Goal: Transaction & Acquisition: Purchase product/service

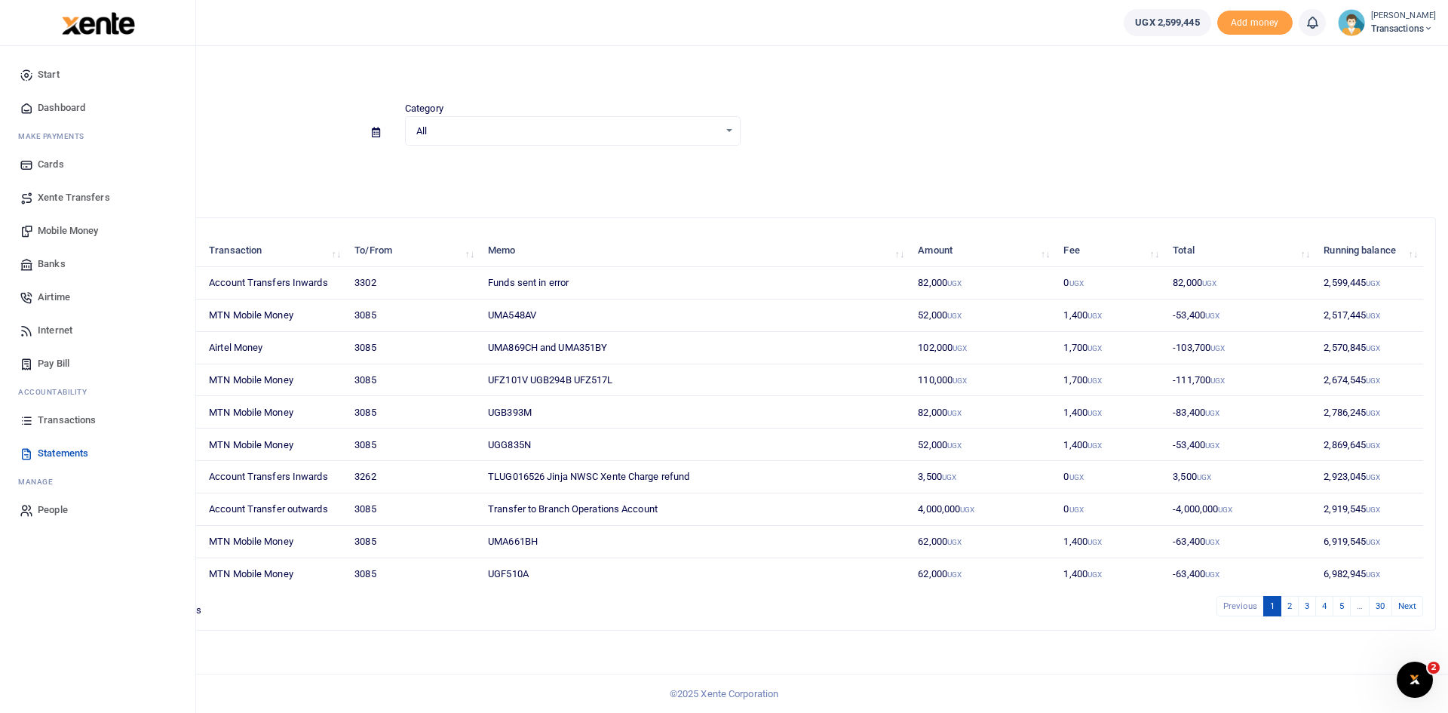
click at [66, 233] on span "Mobile Money" at bounding box center [68, 230] width 60 height 15
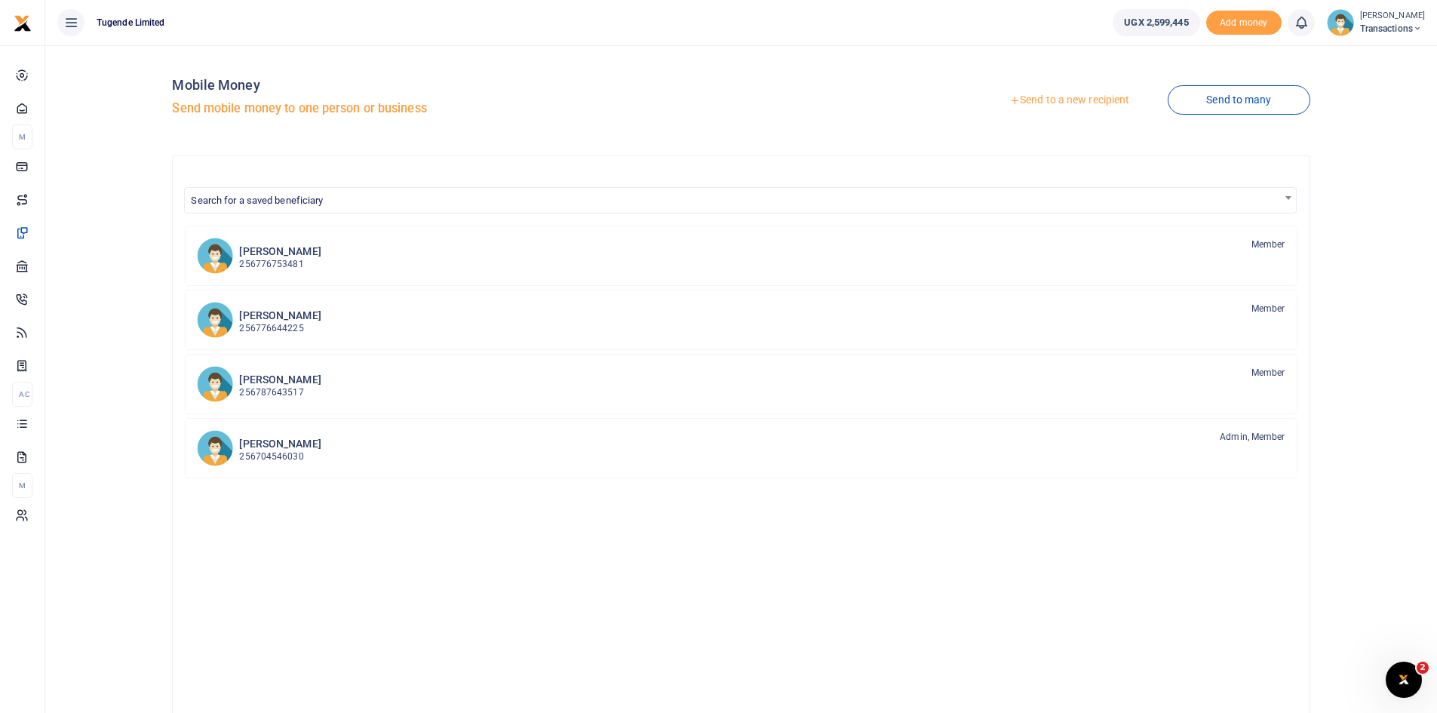
click at [1048, 104] on link "Send to a new recipient" at bounding box center [1069, 100] width 197 height 27
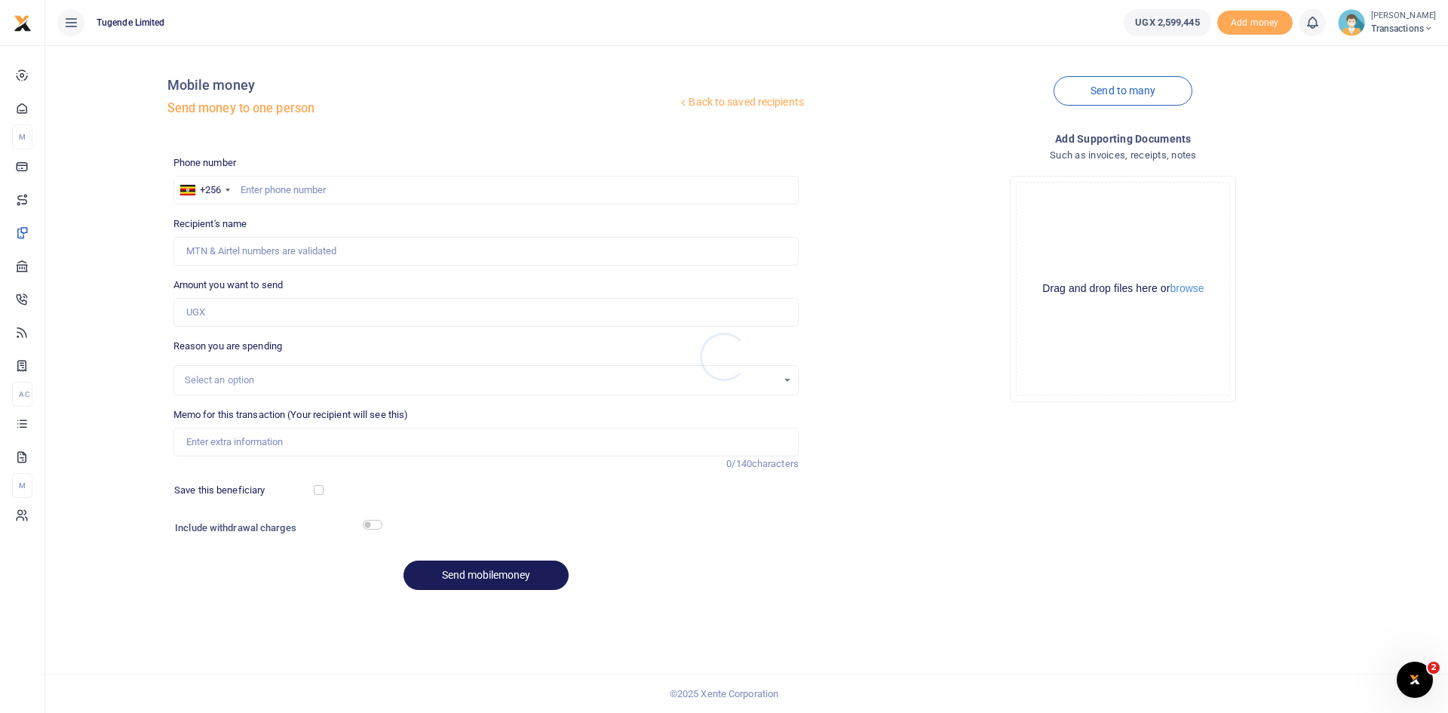
click at [428, 186] on div at bounding box center [724, 356] width 1448 height 713
click at [428, 186] on input "text" at bounding box center [485, 190] width 625 height 29
paste input "751905611"
type input "751905611"
type input "Paul Kasala"
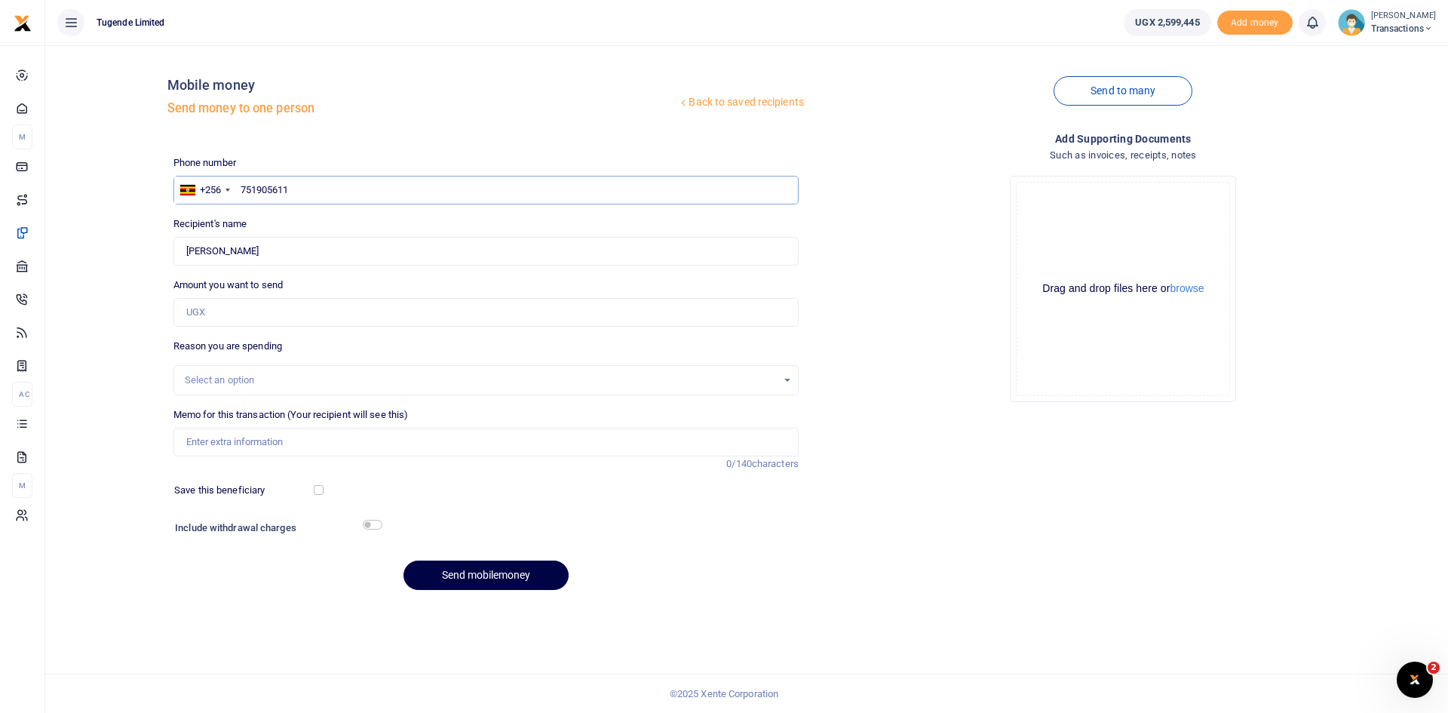
type input "751905611"
click at [402, 318] on input "Amount you want to send" at bounding box center [485, 312] width 625 height 29
type input "40,000"
click at [410, 452] on input "Memo for this transaction (Your recipient will see this)" at bounding box center [485, 442] width 625 height 29
paste input "UMA752CV"
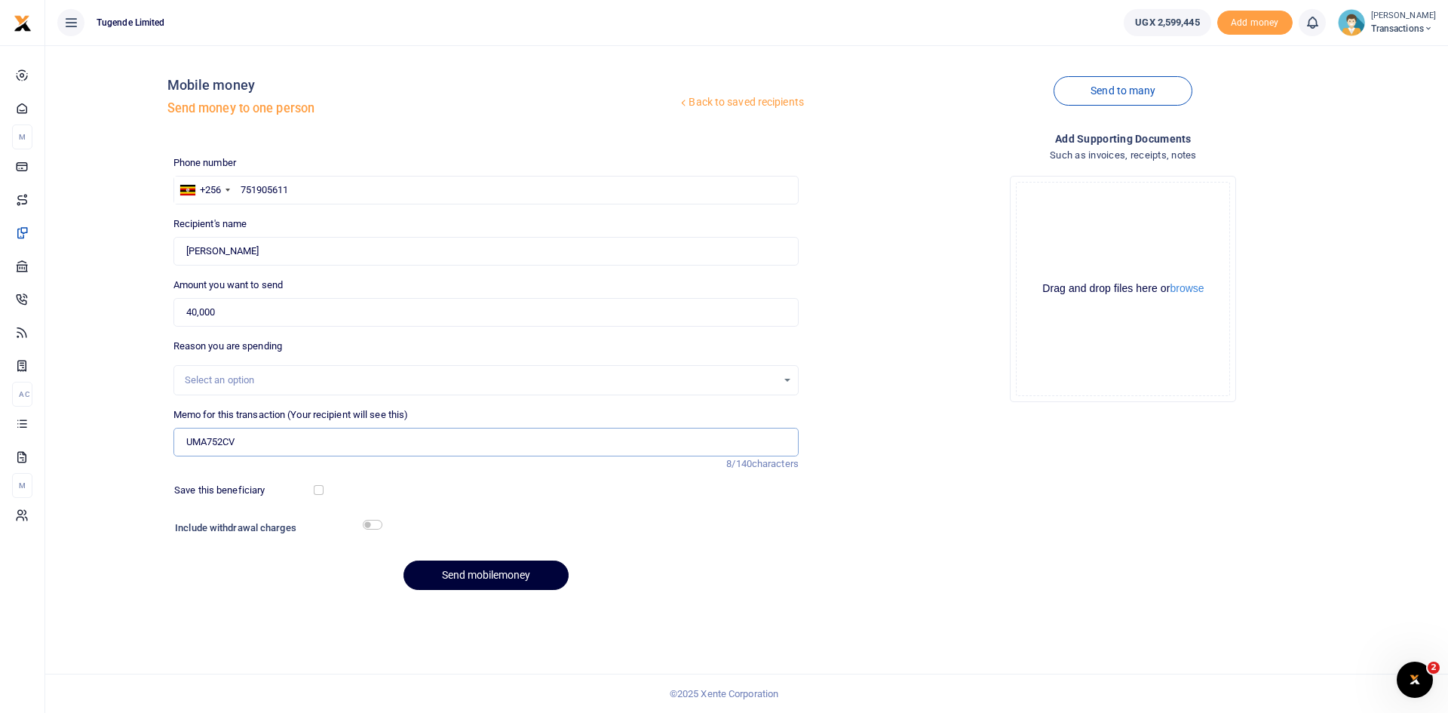
type input "UMA752CV"
click at [486, 568] on button "Send mobilemoney" at bounding box center [485, 574] width 165 height 29
click at [422, 193] on input "text" at bounding box center [485, 190] width 625 height 29
paste input "778-667348"
click at [259, 189] on input "778-667348" at bounding box center [485, 190] width 625 height 29
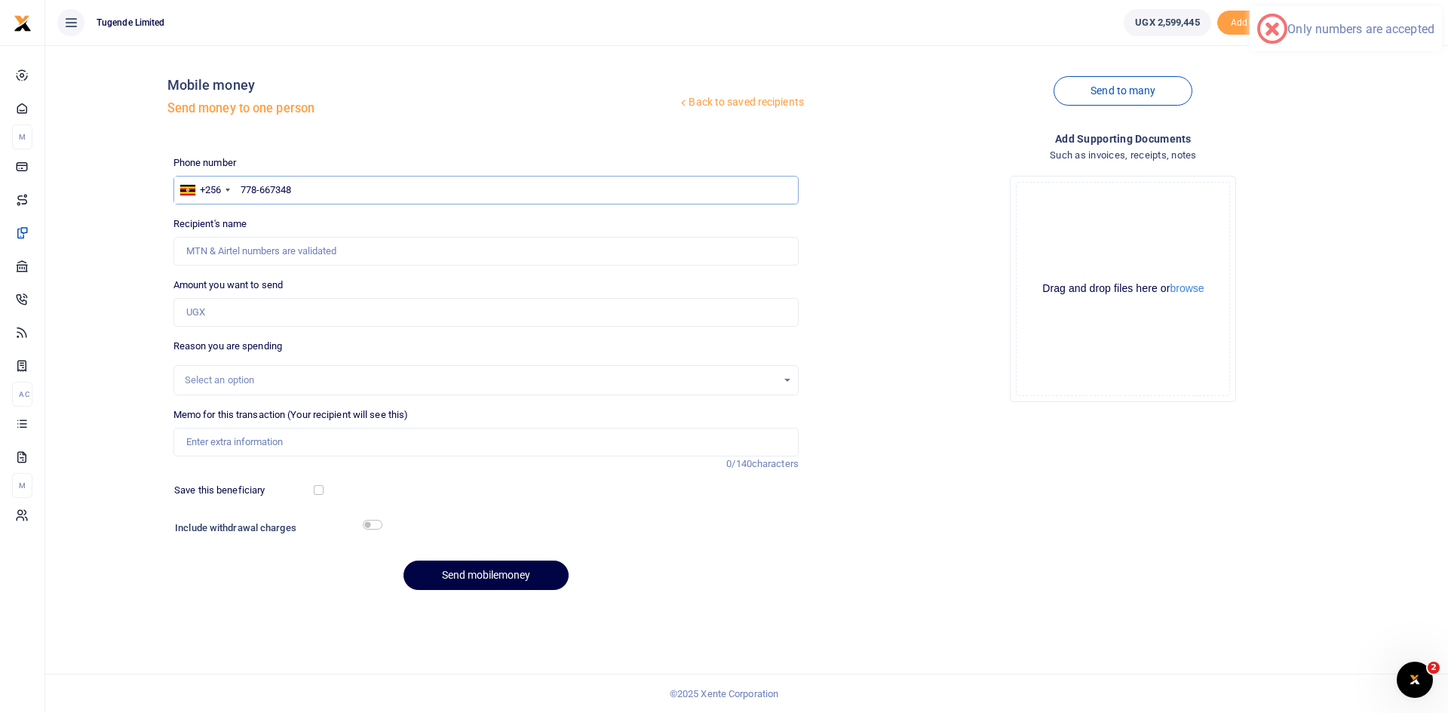
type input "778667348"
type input "Pius Kisita"
type input "778667348"
click at [351, 314] on input "Amount you want to send" at bounding box center [485, 312] width 625 height 29
type input "30,000"
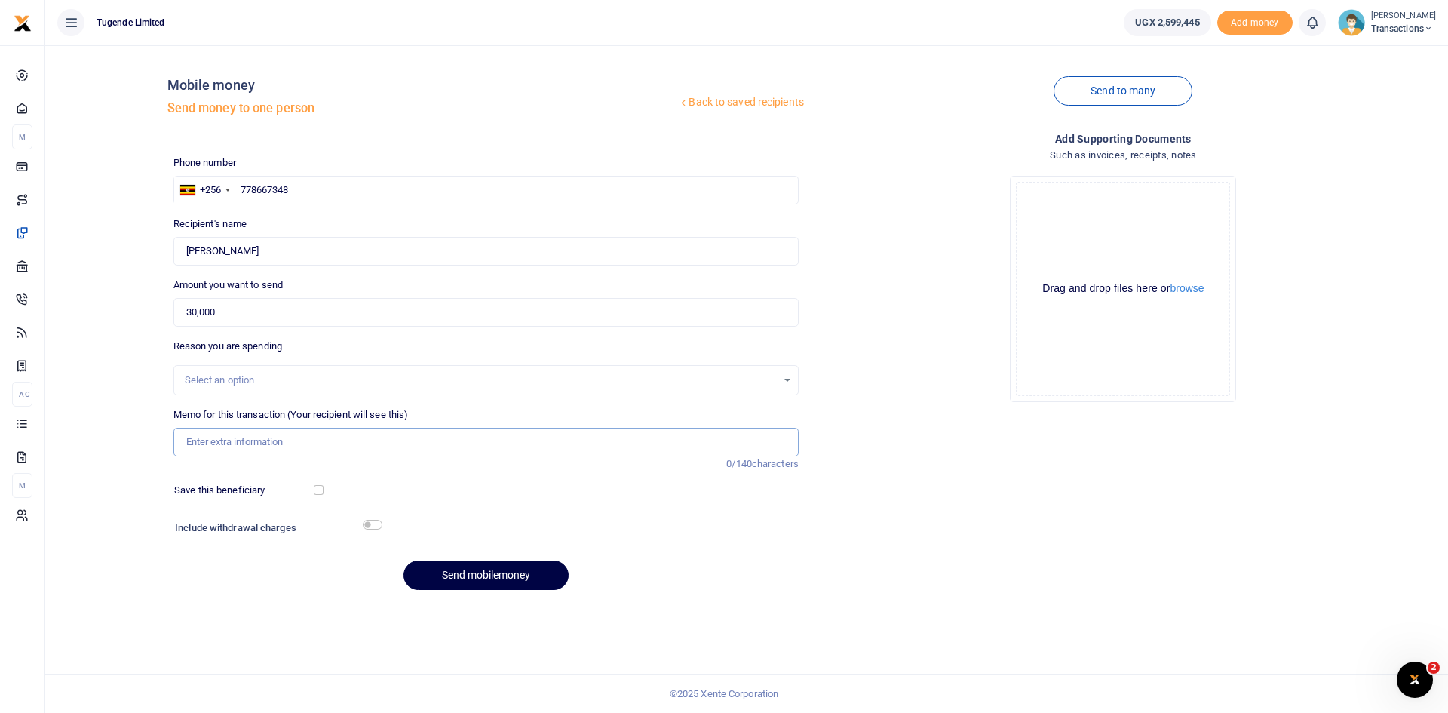
click at [418, 441] on input "Memo for this transaction (Your recipient will see this)" at bounding box center [485, 442] width 625 height 29
paste input "UMA752CV"
type input "UMA752CV"
click at [497, 581] on button "Send mobilemoney" at bounding box center [485, 574] width 165 height 29
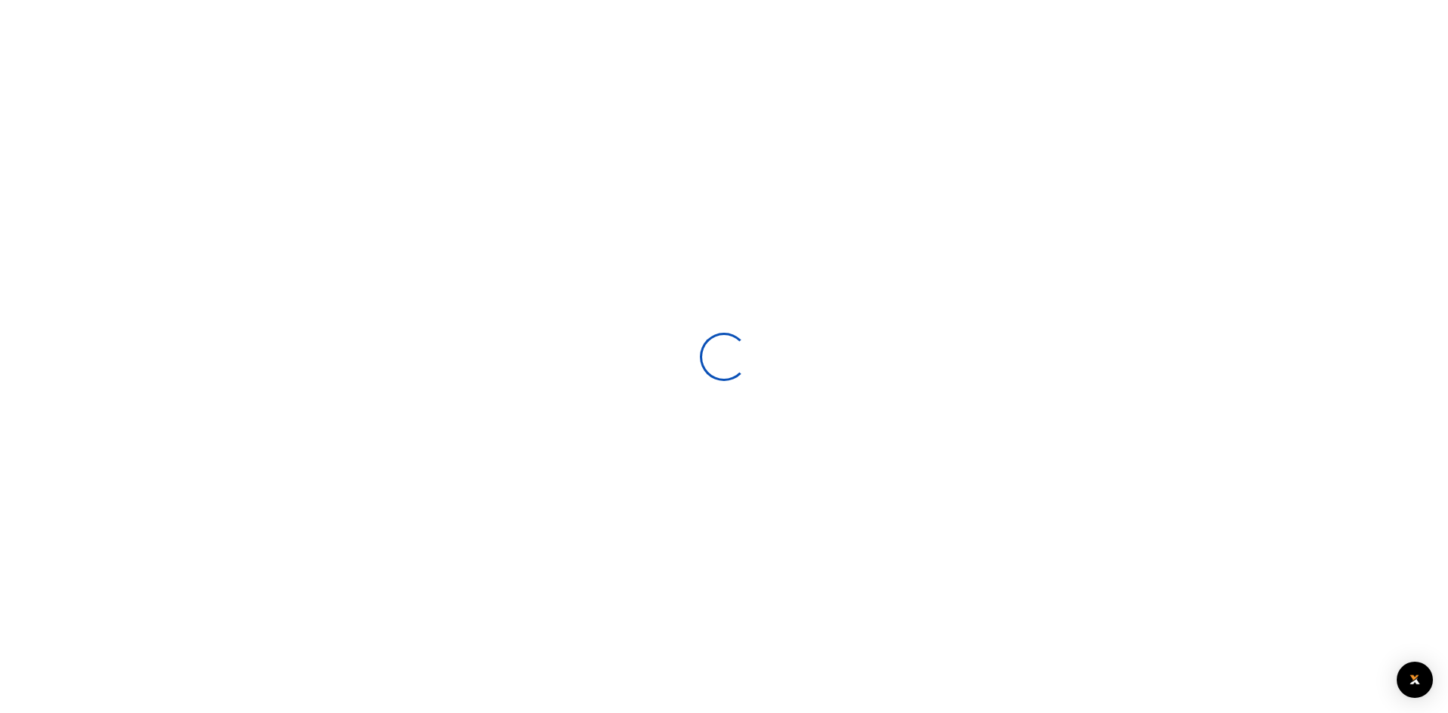
select select
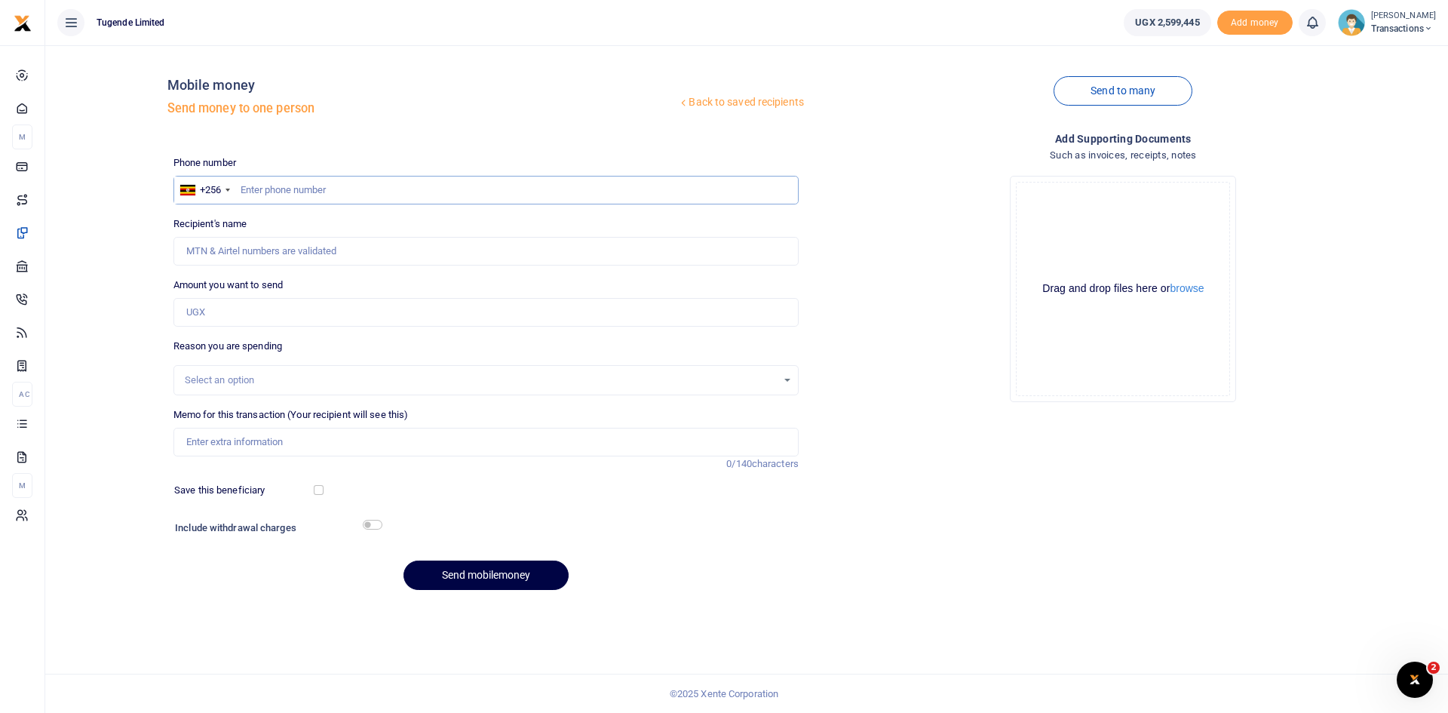
click at [476, 187] on input "text" at bounding box center [485, 190] width 625 height 29
paste input "778932269"
type input "778932269"
type input "Yasin Egau"
type input "778932269"
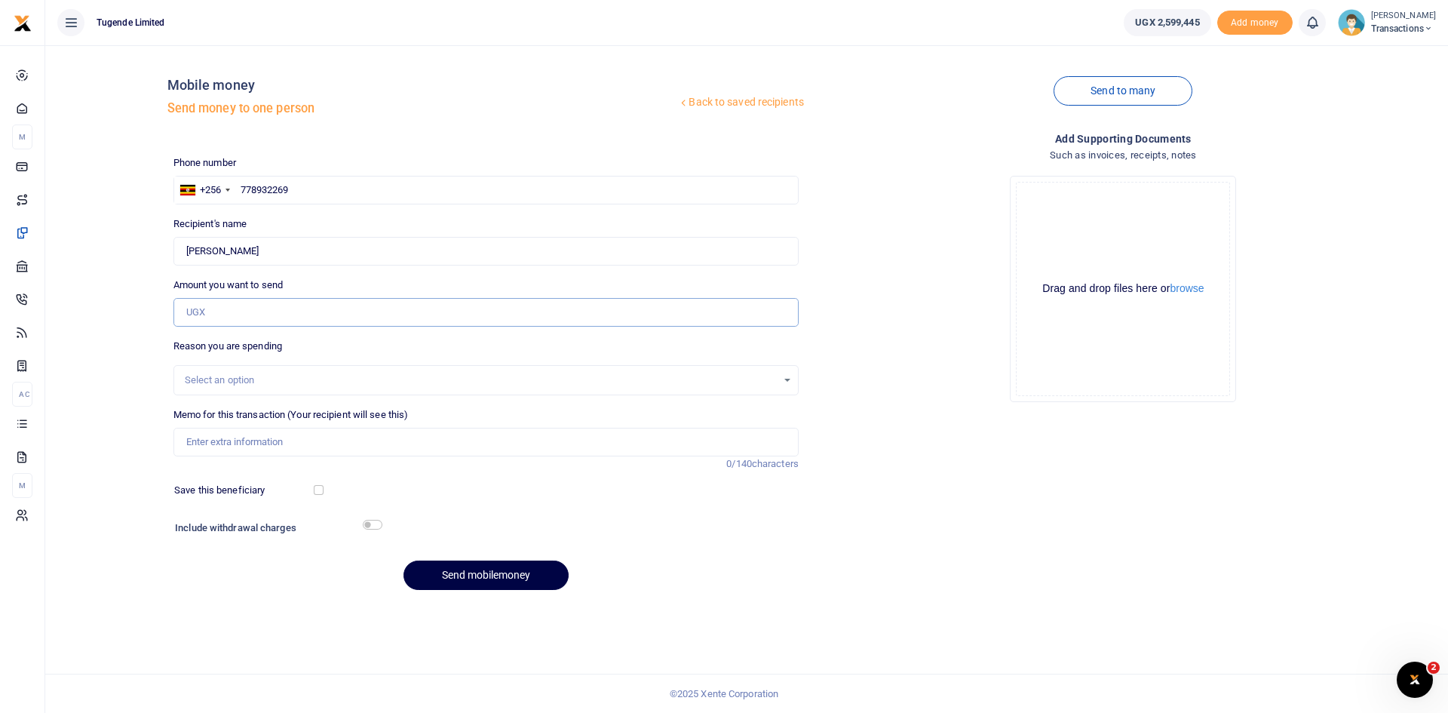
click at [327, 308] on input "Amount you want to send" at bounding box center [485, 312] width 625 height 29
paste input "41000"
type input "41,000"
click at [400, 431] on input "Memo for this transaction (Your recipient will see this)" at bounding box center [485, 442] width 625 height 29
paste input "UGE856S"
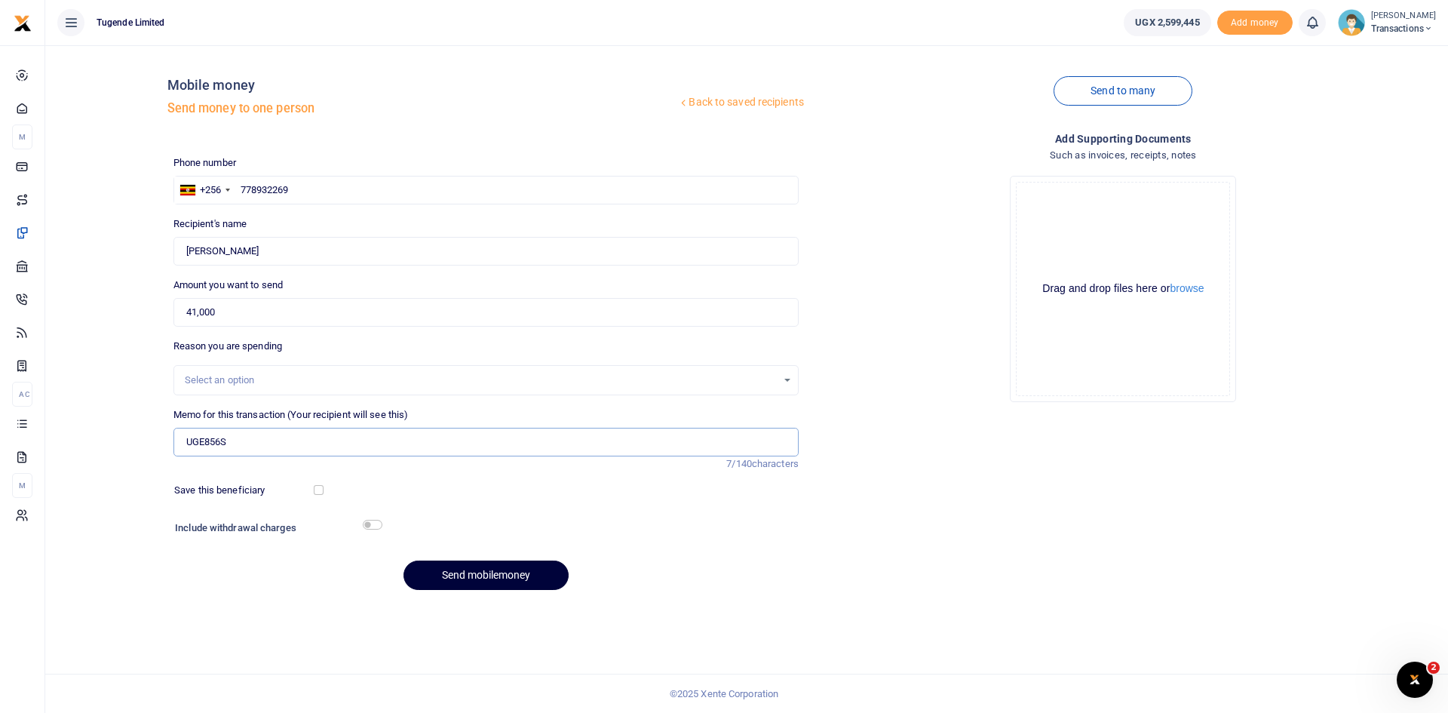
type input "UGE856S"
click at [514, 578] on button "Send mobilemoney" at bounding box center [485, 574] width 165 height 29
click at [407, 187] on input "text" at bounding box center [485, 190] width 625 height 29
paste input "766663429"
type input "766663429"
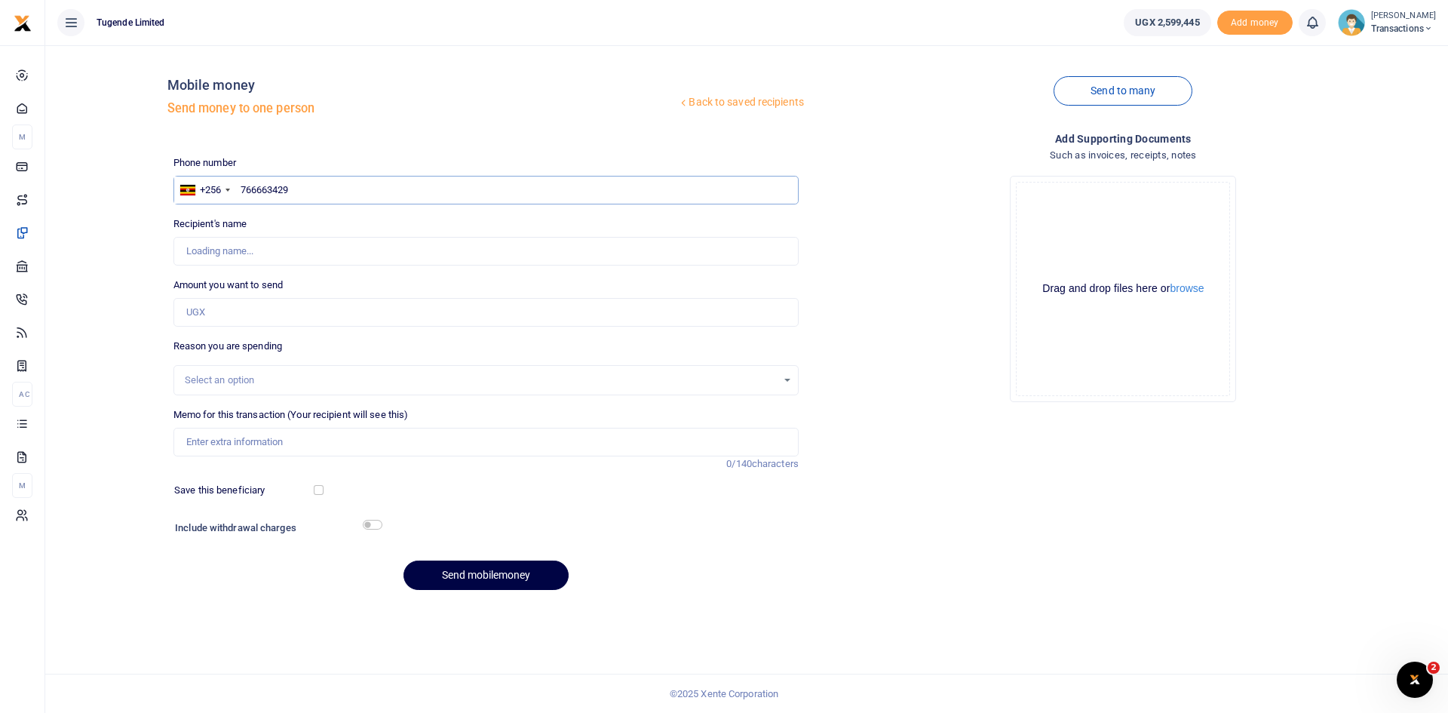
type input "Joel Ssenyojjo"
type input "766663429"
click at [280, 306] on input "Amount you want to send" at bounding box center [485, 312] width 625 height 29
paste input "52,000"
type input "52,000"
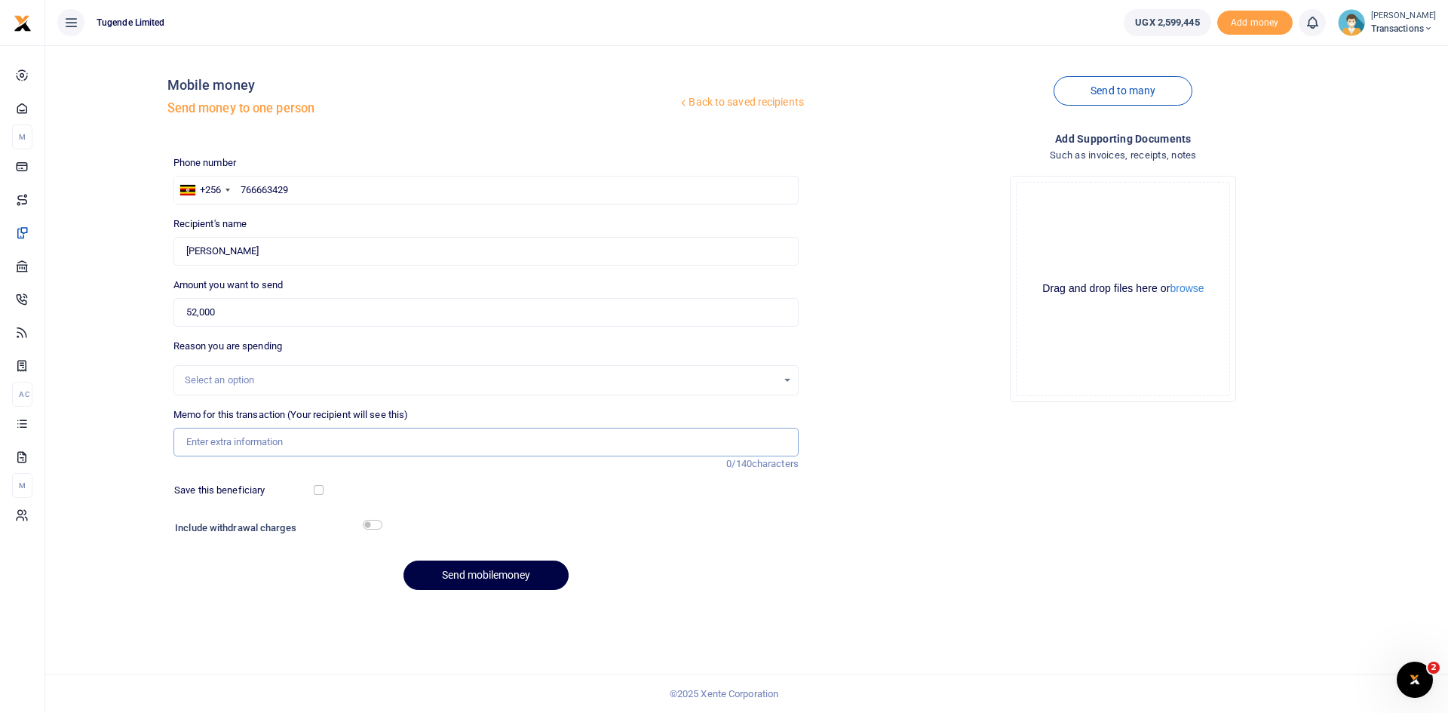
click at [331, 439] on input "Memo for this transaction (Your recipient will see this)" at bounding box center [485, 442] width 625 height 29
paste input "UGC922V"
type input "UGC922V"
click at [466, 581] on button "Send mobilemoney" at bounding box center [485, 574] width 165 height 29
click at [434, 198] on input "text" at bounding box center [485, 190] width 625 height 29
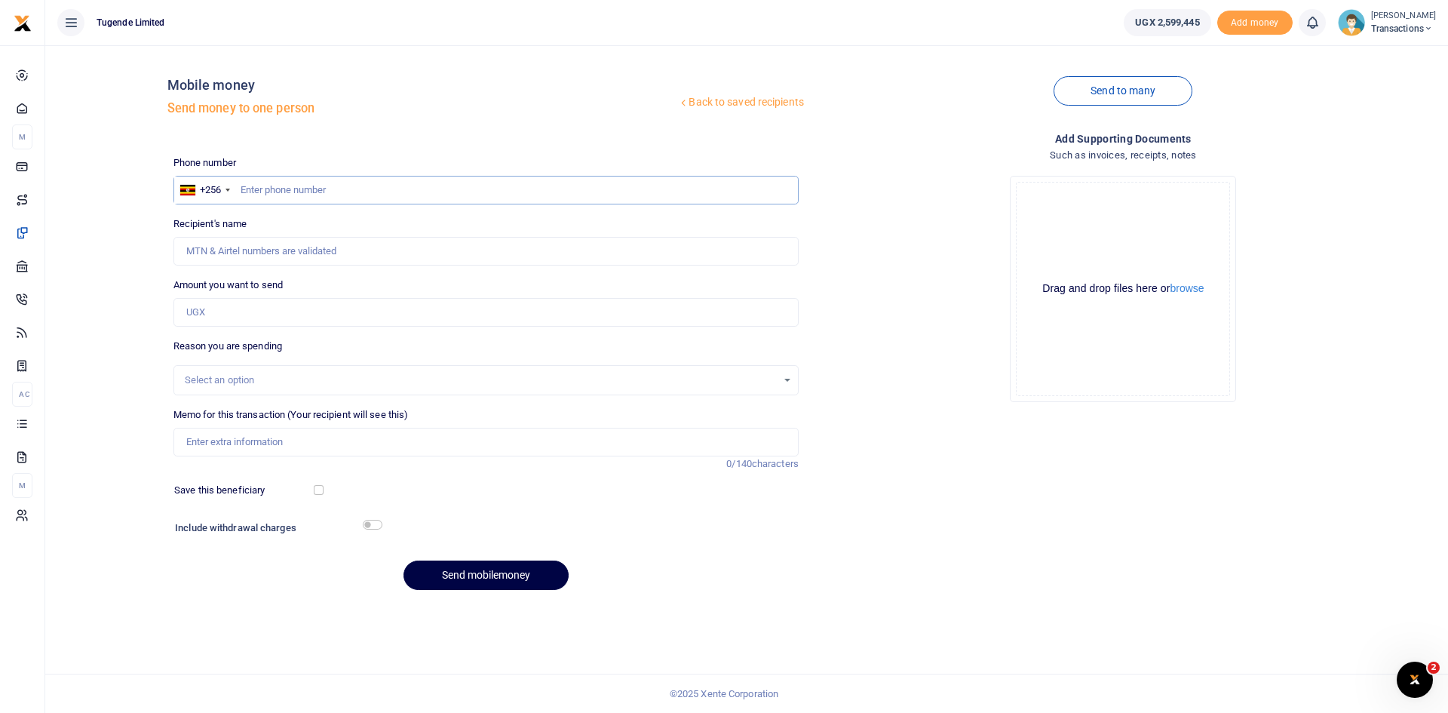
paste input "753023543"
type input "753023543"
type input "[PERSON_NAME]"
click at [308, 318] on input "Amount you want to send" at bounding box center [485, 312] width 625 height 29
paste input "52,000"
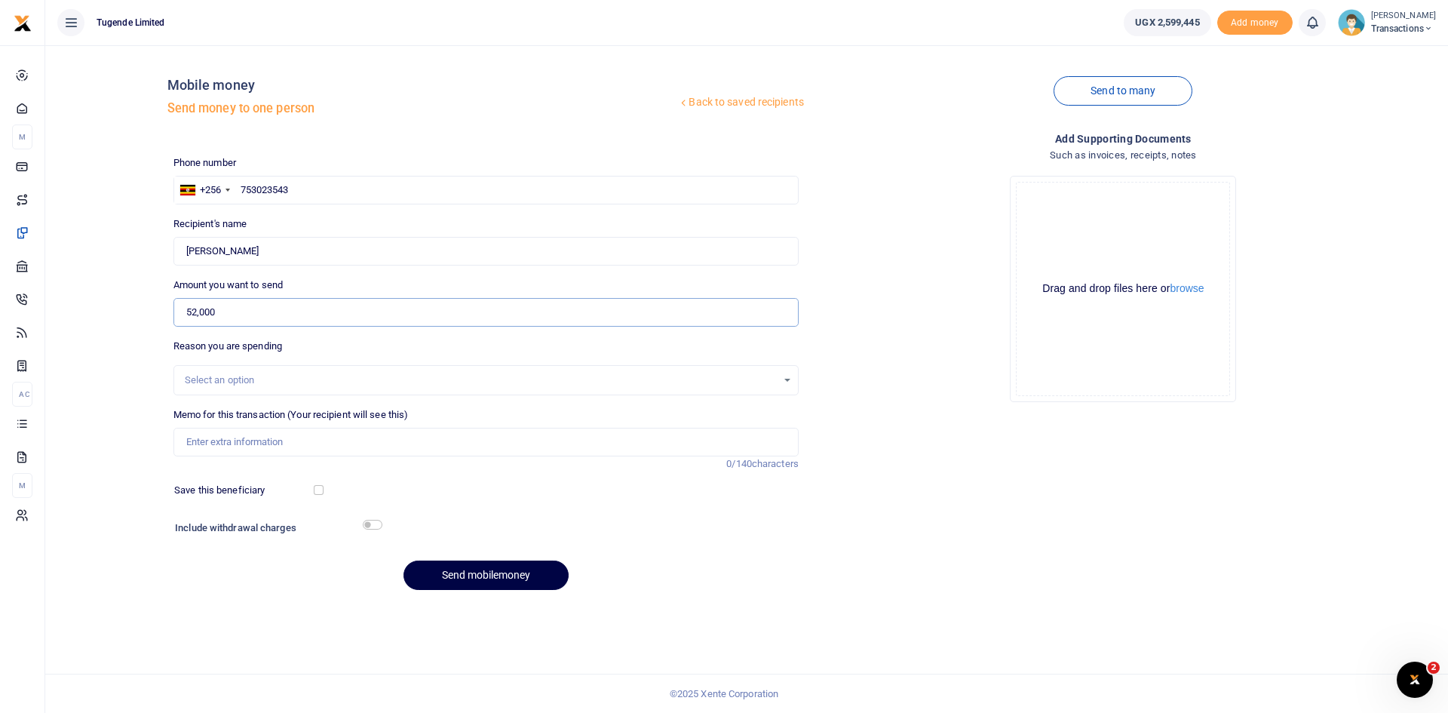
type input "52,000"
click at [413, 452] on input "Memo for this transaction (Your recipient will see this)" at bounding box center [485, 442] width 625 height 29
paste input "UGC922V"
type input "UGC922V"
click at [501, 572] on button "Send mobilemoney" at bounding box center [485, 574] width 165 height 29
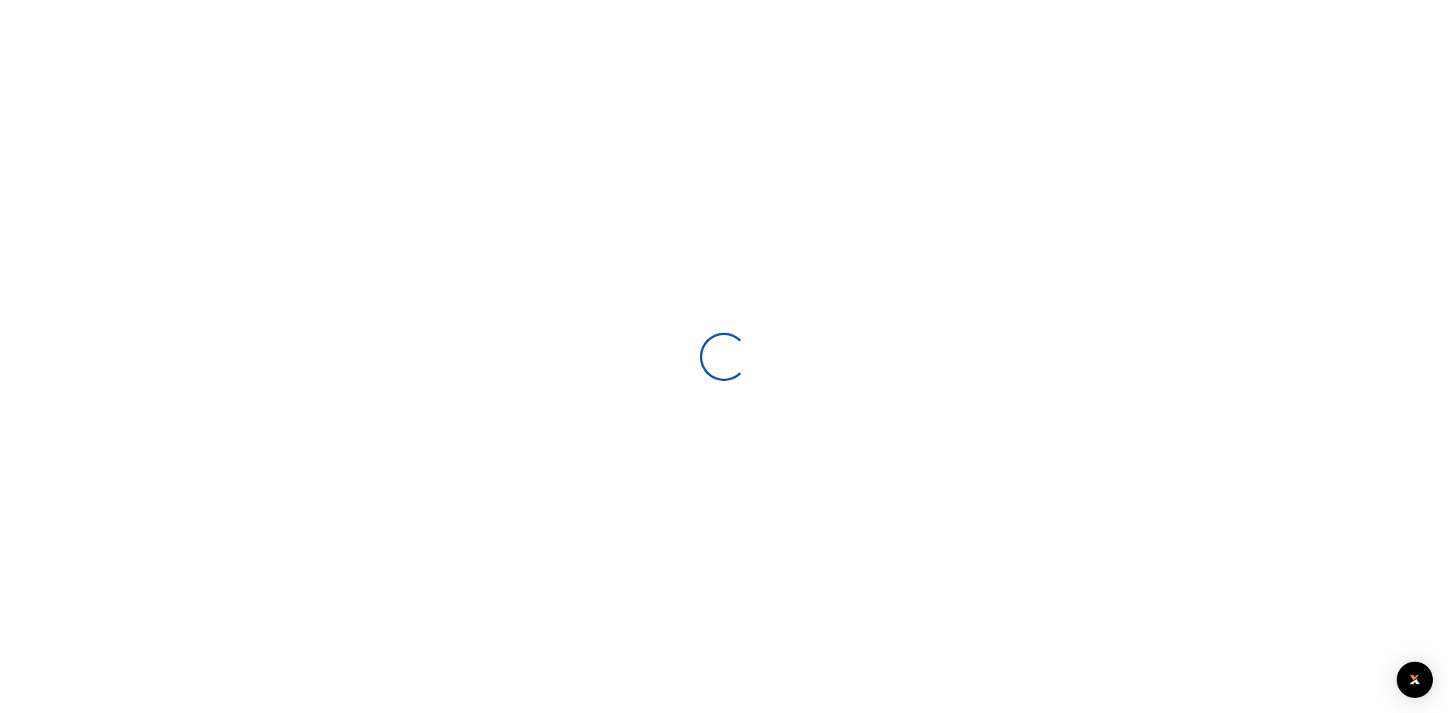
select select
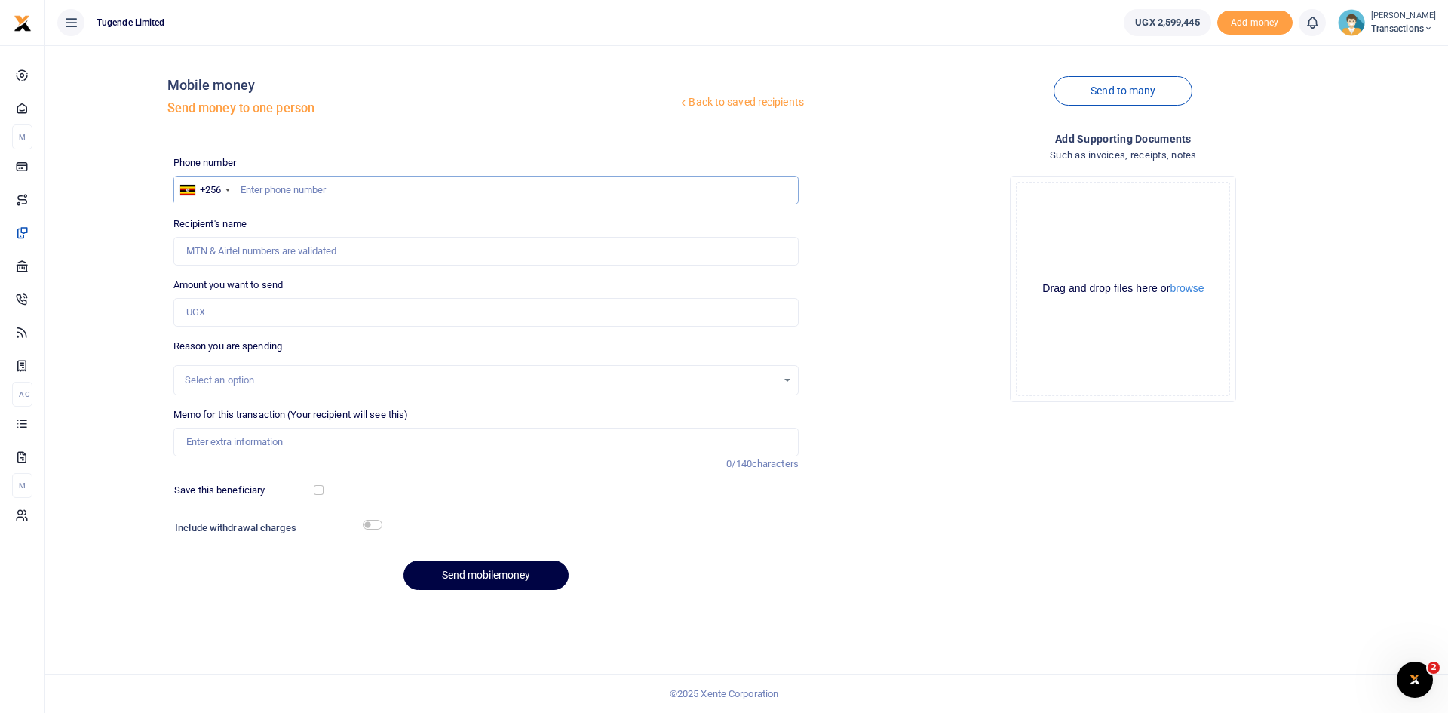
click at [456, 190] on input "text" at bounding box center [485, 190] width 625 height 29
paste input "786279919"
type input "786279919"
type input "Nichoras Byamukama"
type input "786279919"
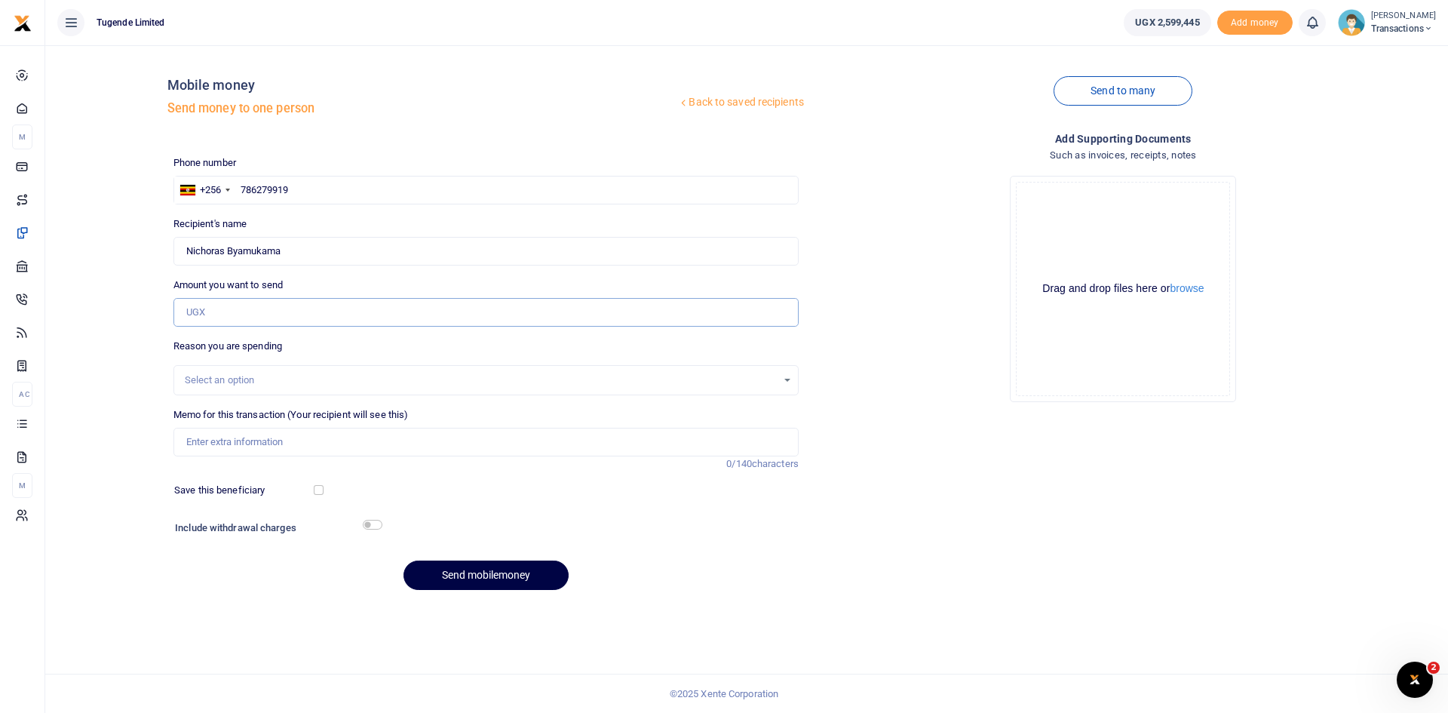
click at [285, 307] on input "Amount you want to send" at bounding box center [485, 312] width 625 height 29
paste input "42,000"
type input "42,000"
click at [335, 440] on input "Memo for this transaction (Your recipient will see this)" at bounding box center [485, 442] width 625 height 29
paste input "UGB332L"
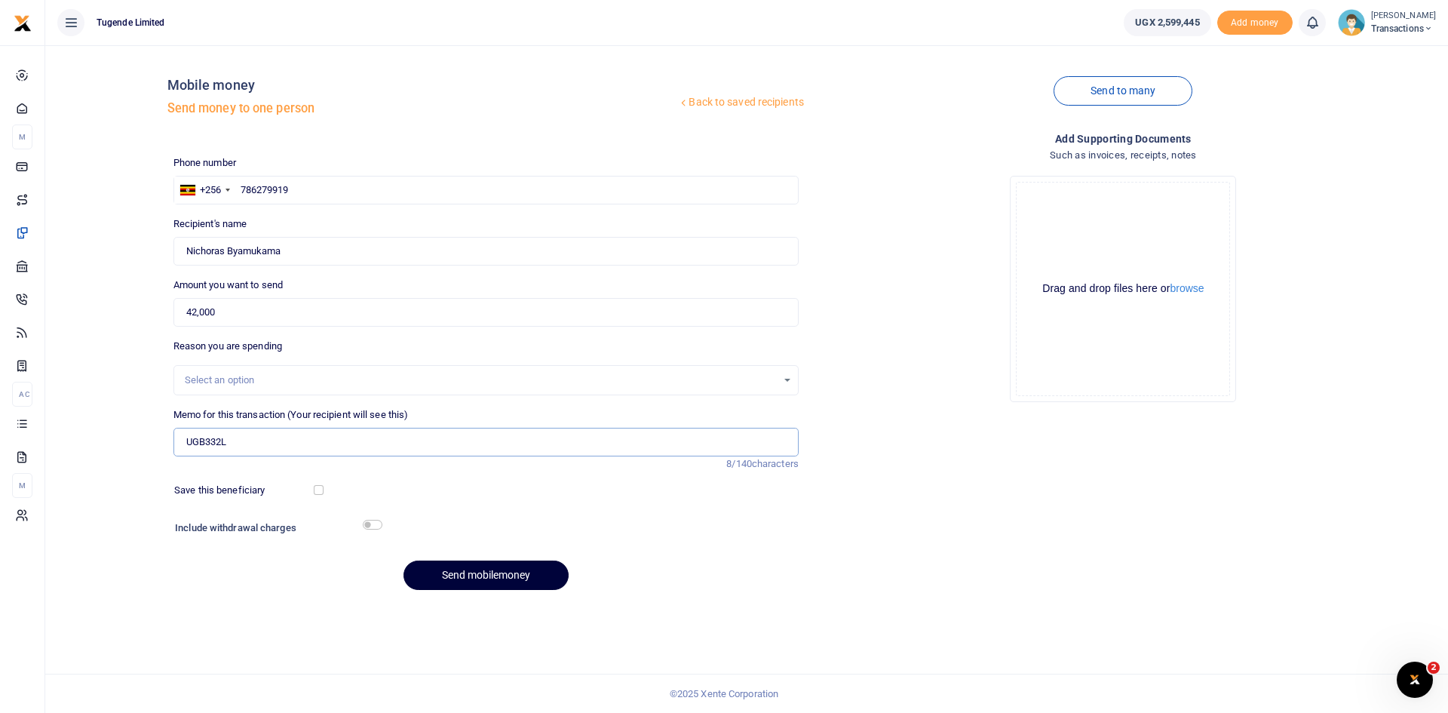
type input "UGB332L"
click at [472, 567] on button "Send mobilemoney" at bounding box center [485, 574] width 165 height 29
click at [367, 186] on input "text" at bounding box center [485, 190] width 625 height 29
paste input "776989898"
type input "776989898"
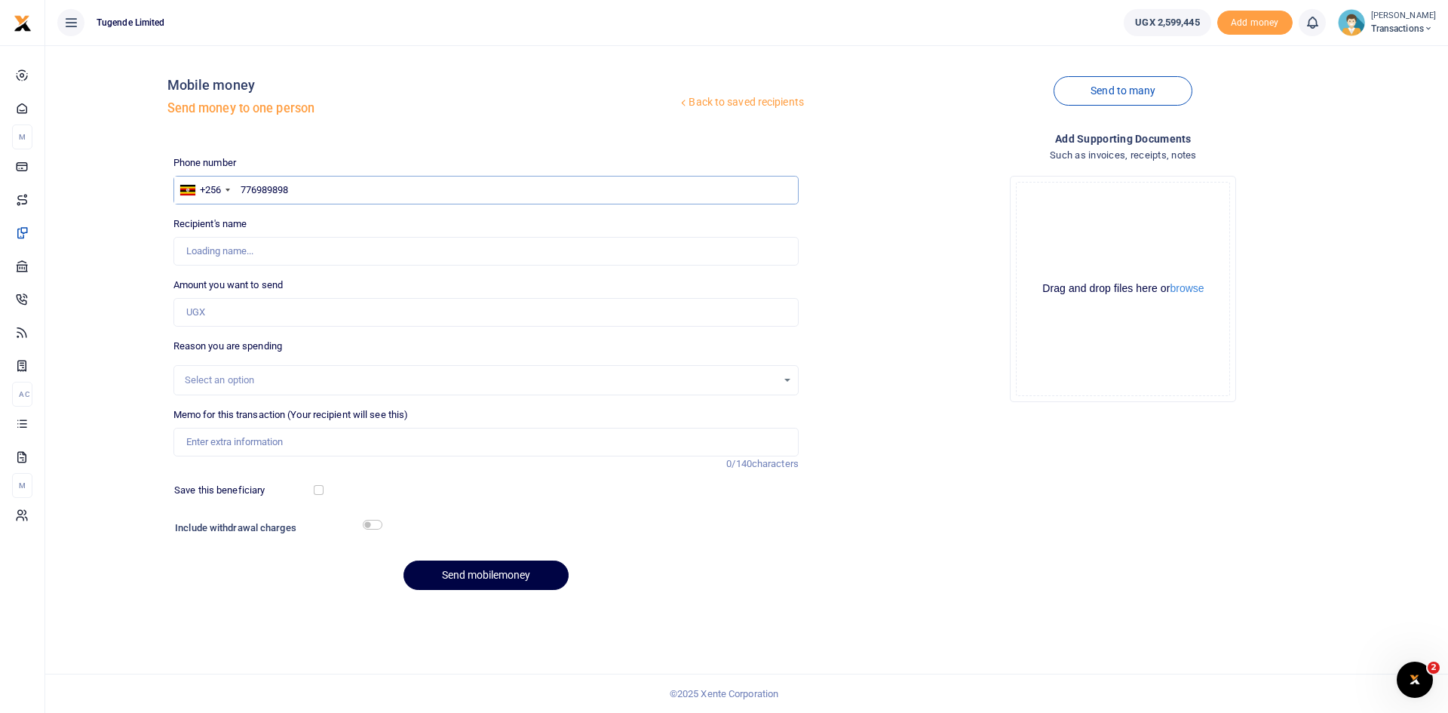
type input "[PERSON_NAME]"
type input "776989898"
click at [345, 308] on input "Amount you want to send" at bounding box center [485, 312] width 625 height 29
type input "300,000"
click at [318, 434] on input "Memo for this transaction (Your recipient will see this)" at bounding box center [485, 442] width 625 height 29
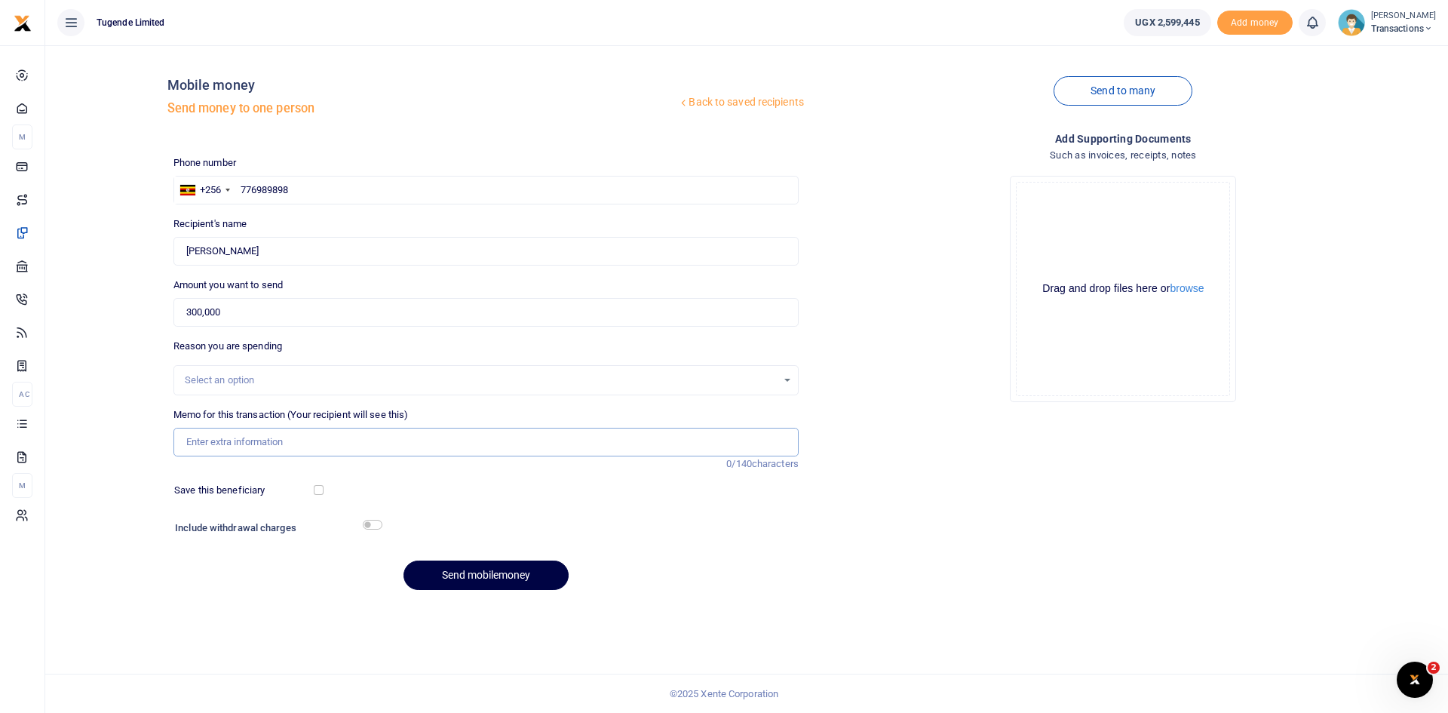
paste input "Reported Stolen-CCTV Data"
click at [259, 443] on input "Reported Stolen-CCTV Data" at bounding box center [485, 442] width 625 height 29
type input "Reported Stolen CCTV Data"
click at [483, 578] on button "Send mobilemoney" at bounding box center [485, 574] width 165 height 29
click at [424, 190] on input "text" at bounding box center [485, 190] width 625 height 29
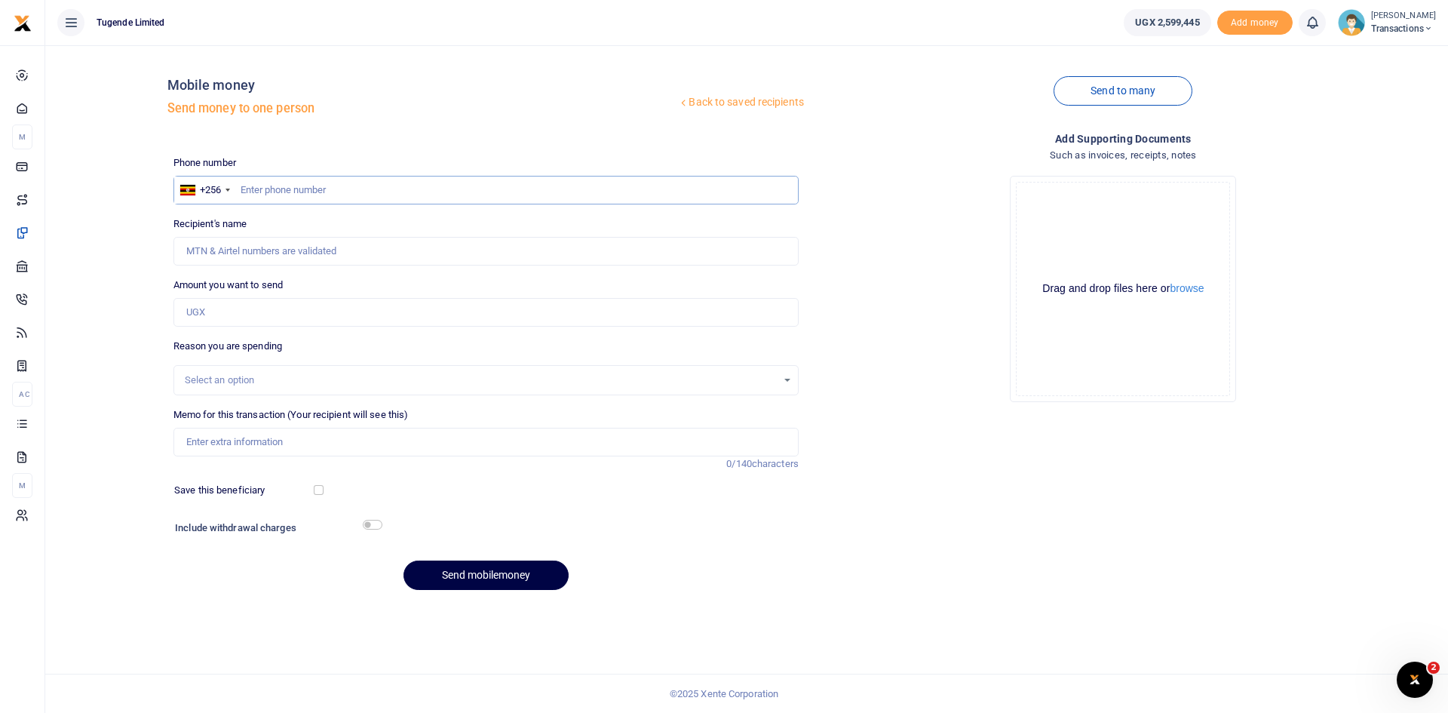
paste input "707032487"
type input "707032487"
click at [315, 321] on input "Amount you want to send" at bounding box center [485, 312] width 625 height 29
paste input "30,000"
type input "30,000"
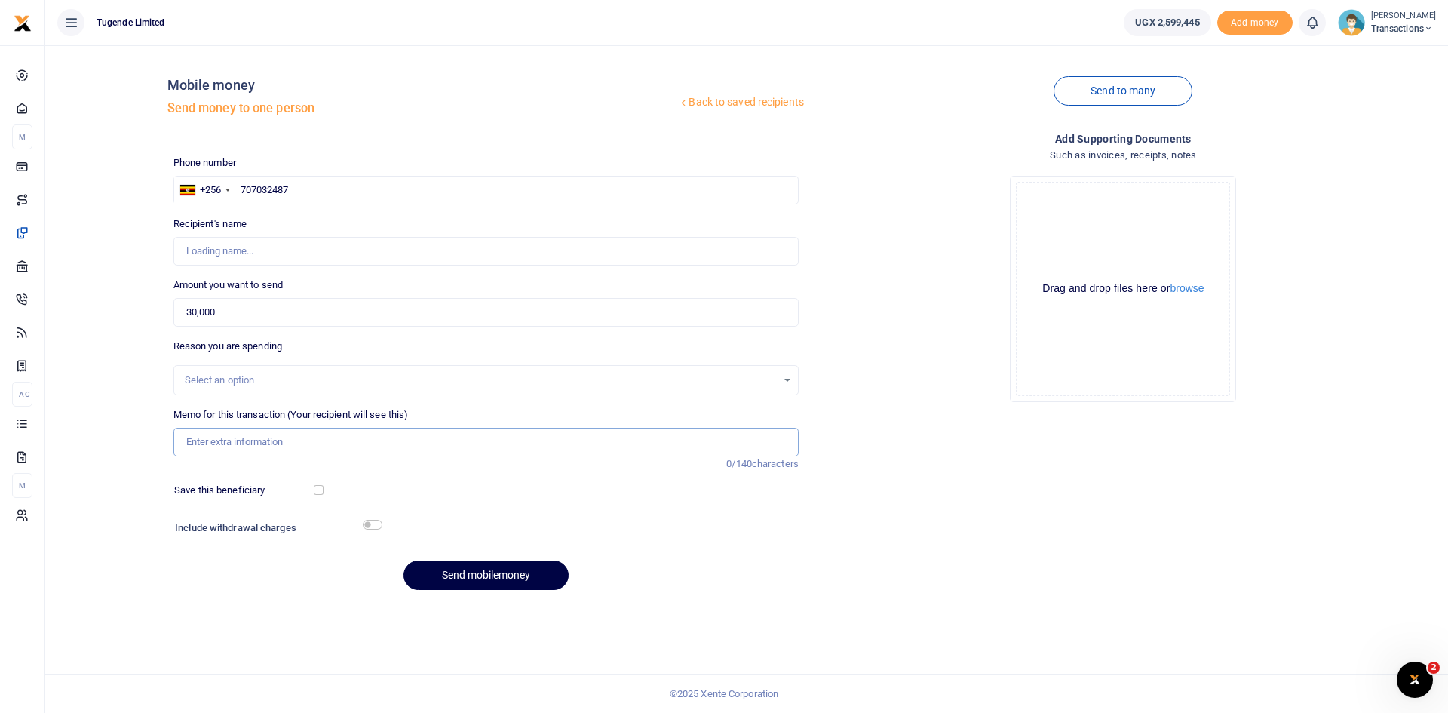
click at [341, 436] on input "Memo for this transaction (Your recipient will see this)" at bounding box center [485, 442] width 625 height 29
paste input "UMA679BW"
type input "UMA679BW"
type input "Billy Mwase"
type input "UMA679BW"
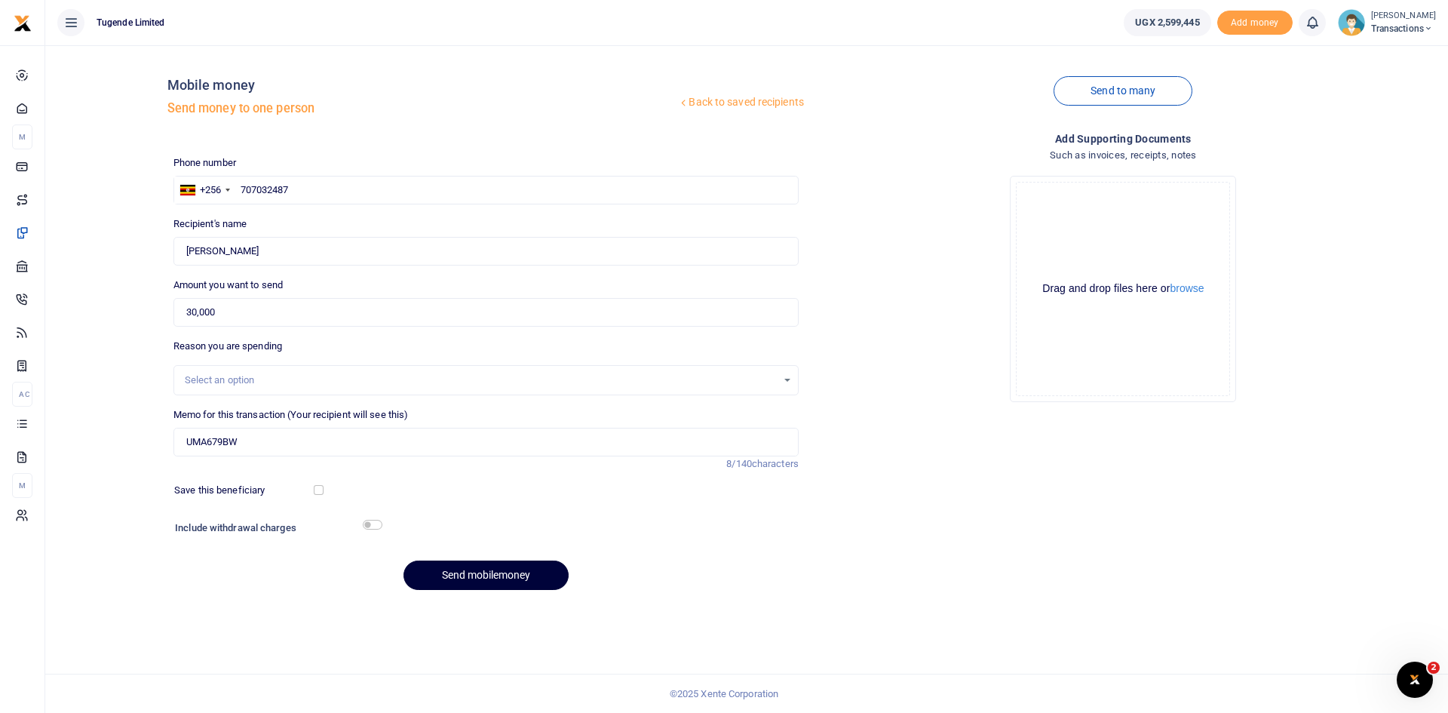
click at [503, 580] on button "Send mobilemoney" at bounding box center [485, 574] width 165 height 29
click at [440, 185] on input "text" at bounding box center [485, 190] width 625 height 29
paste input "755019325"
type input "755019325"
type input "[PERSON_NAME]"
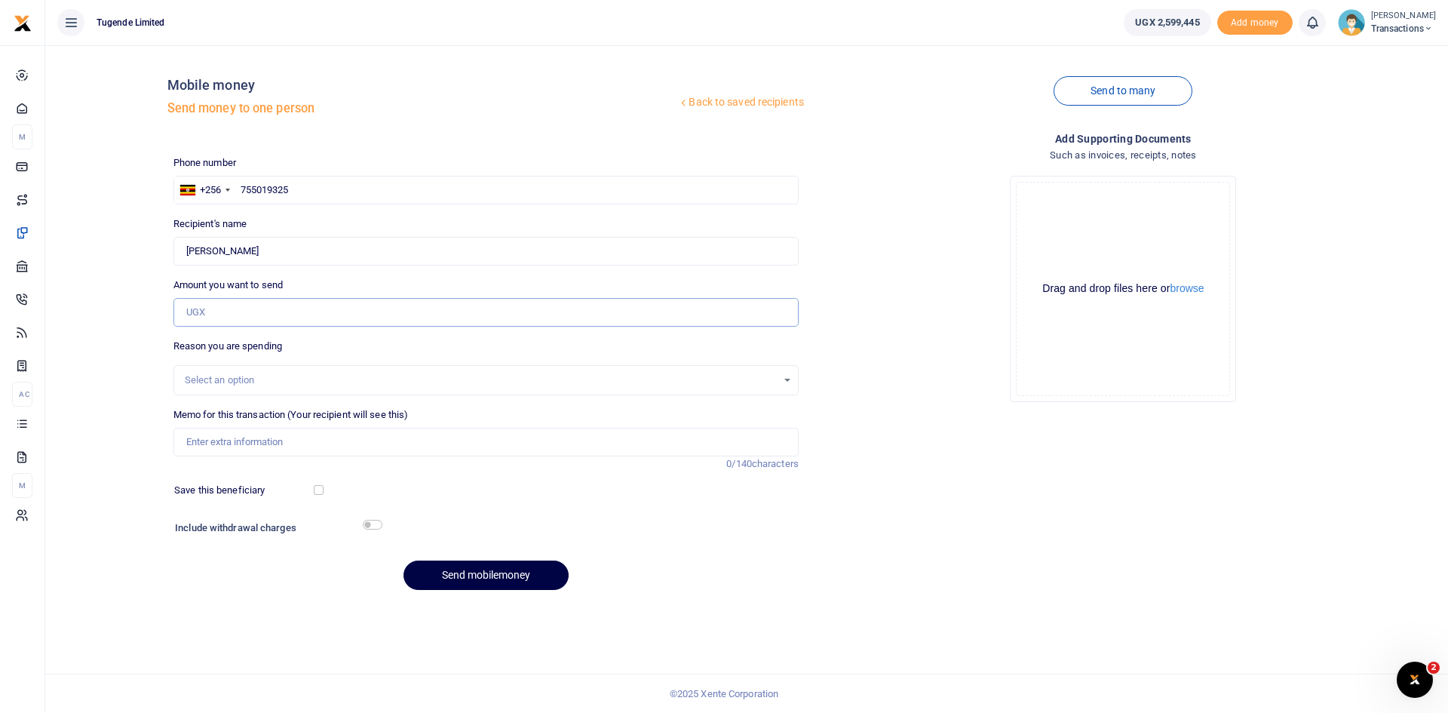
click at [306, 315] on input "Amount you want to send" at bounding box center [485, 312] width 625 height 29
type input "50,000"
click at [397, 448] on input "Memo for this transaction (Your recipient will see this)" at bounding box center [485, 442] width 625 height 29
paste input "UGB859Z"
type input "UGB859Z"
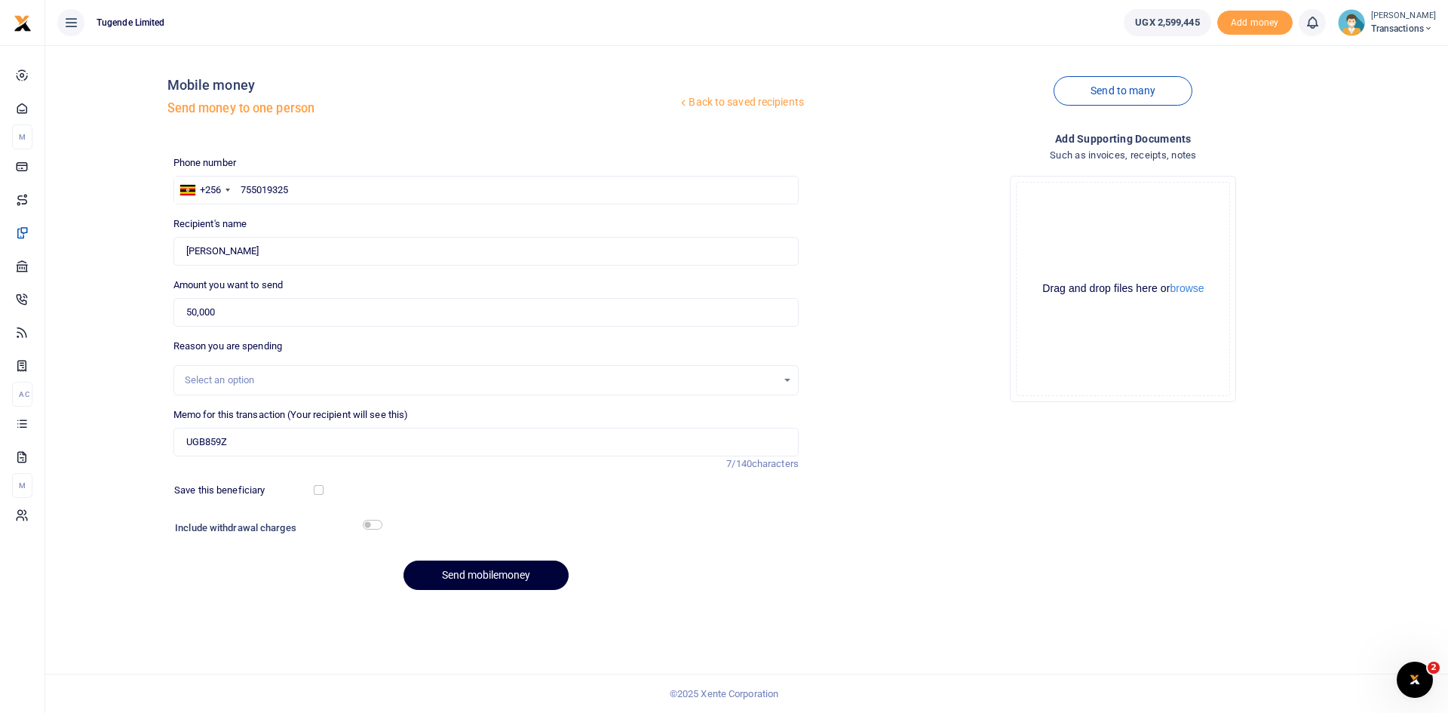
click at [471, 577] on button "Send mobilemoney" at bounding box center [485, 574] width 165 height 29
click at [356, 190] on input "text" at bounding box center [485, 190] width 625 height 29
paste input "788932798"
type input "788932798"
type input "[PERSON_NAME] Done"
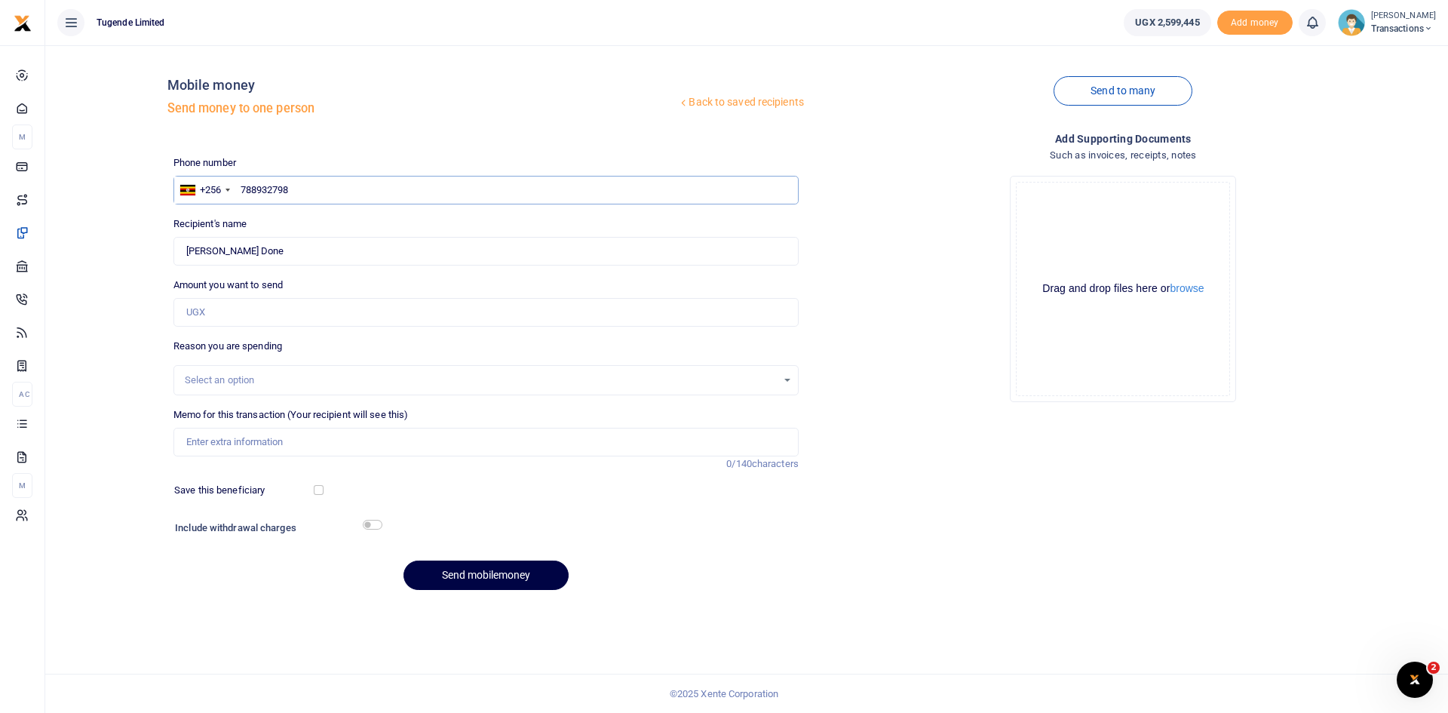
type input "788932798"
click at [289, 311] on input "Amount you want to send" at bounding box center [485, 312] width 625 height 29
paste input "90000"
type input "90,000"
click at [304, 445] on input "Memo for this transaction (Your recipient will see this)" at bounding box center [485, 442] width 625 height 29
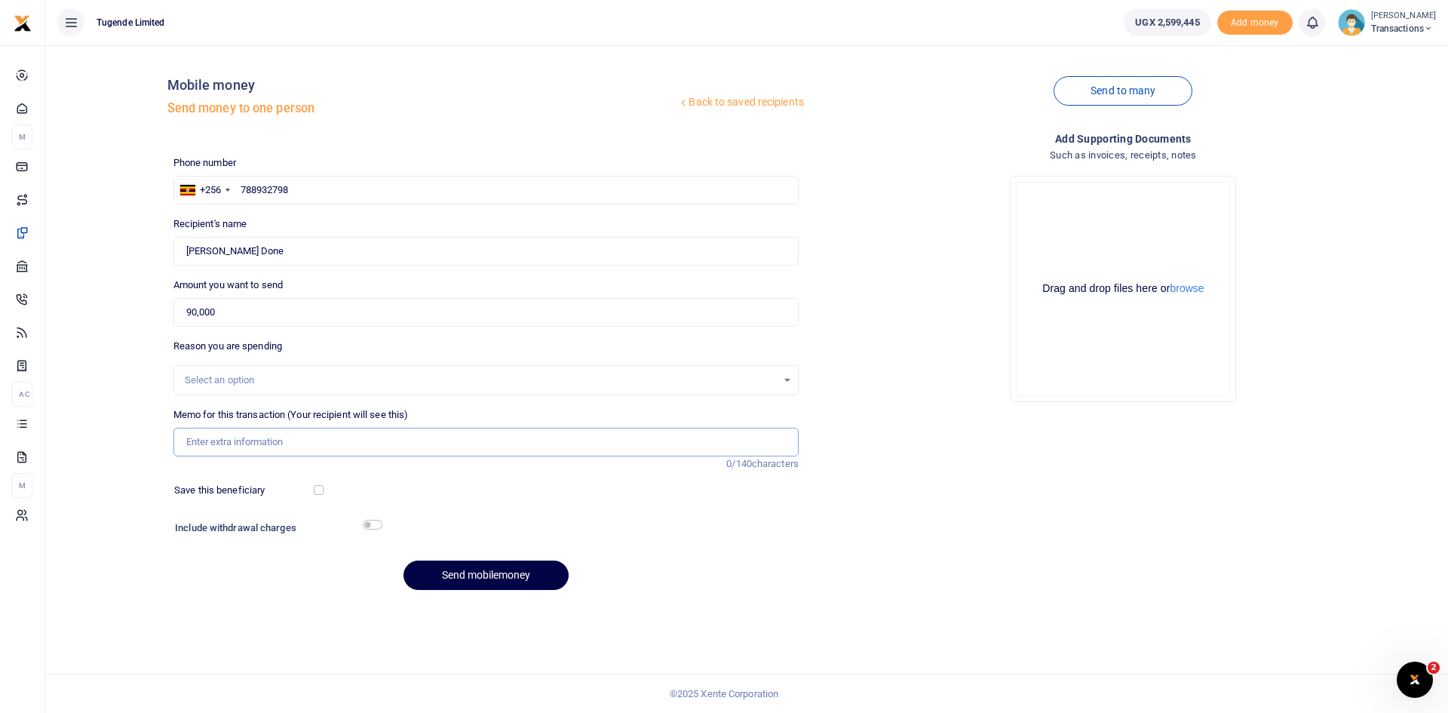
paste input "UGC990J"
type input "UGC990J"
click at [486, 577] on button "Send mobilemoney" at bounding box center [485, 574] width 165 height 29
click at [373, 191] on input "text" at bounding box center [485, 190] width 625 height 29
paste input "0757047811"
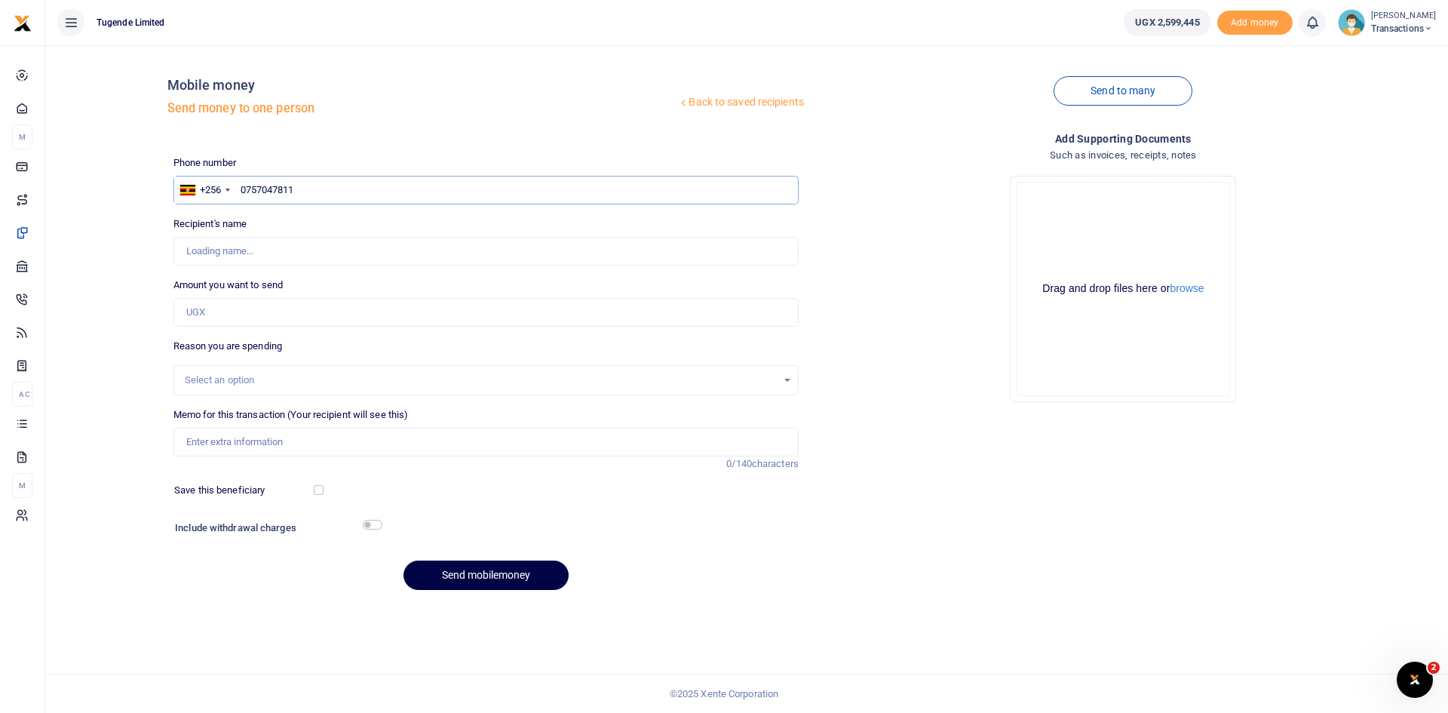
click at [242, 187] on input "0757047811" at bounding box center [485, 190] width 625 height 29
type input "757047811"
type input "Blair Niwamanya"
type input "757047811"
click at [368, 320] on input "Amount you want to send" at bounding box center [485, 312] width 625 height 29
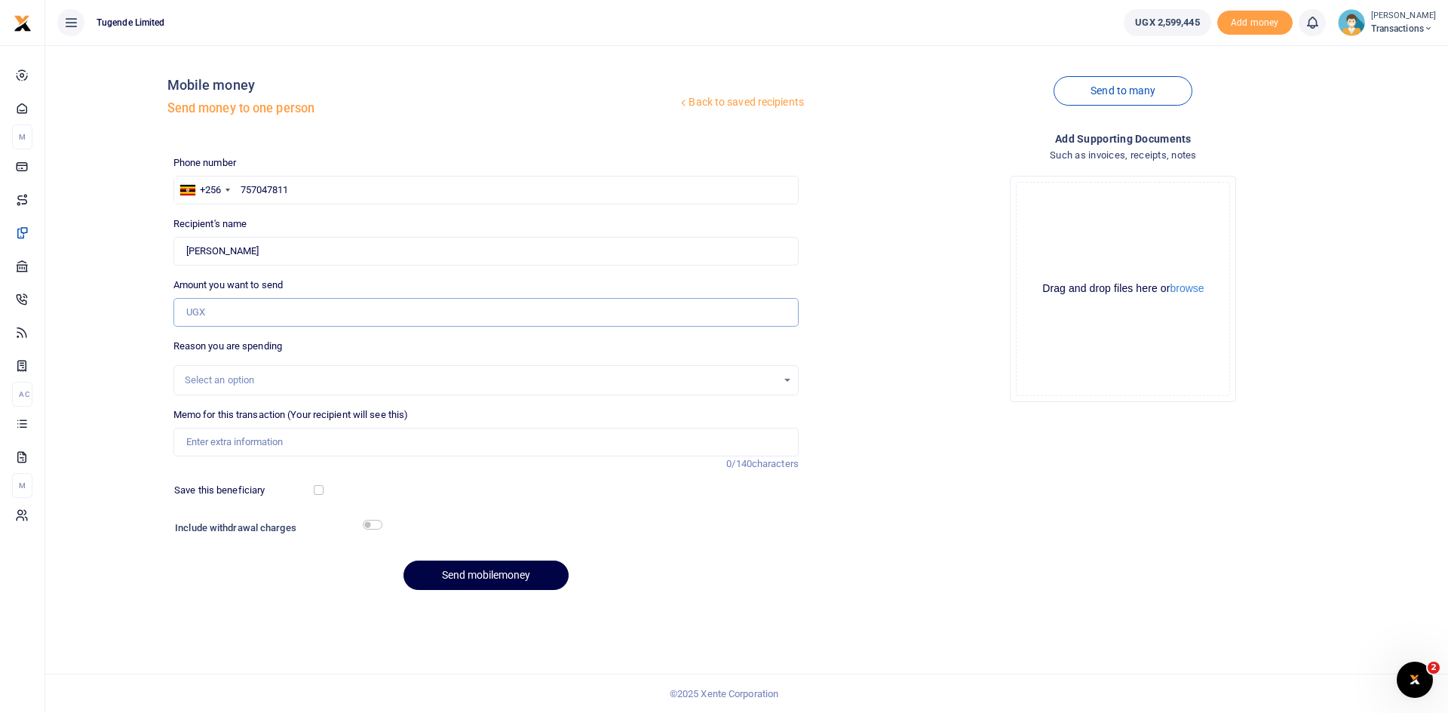
paste input "52,000"
type input "52,000"
click at [365, 443] on input "Memo for this transaction (Your recipient will see this)" at bounding box center [485, 442] width 625 height 29
paste input "UMA188BF"
type input "UMA188BF"
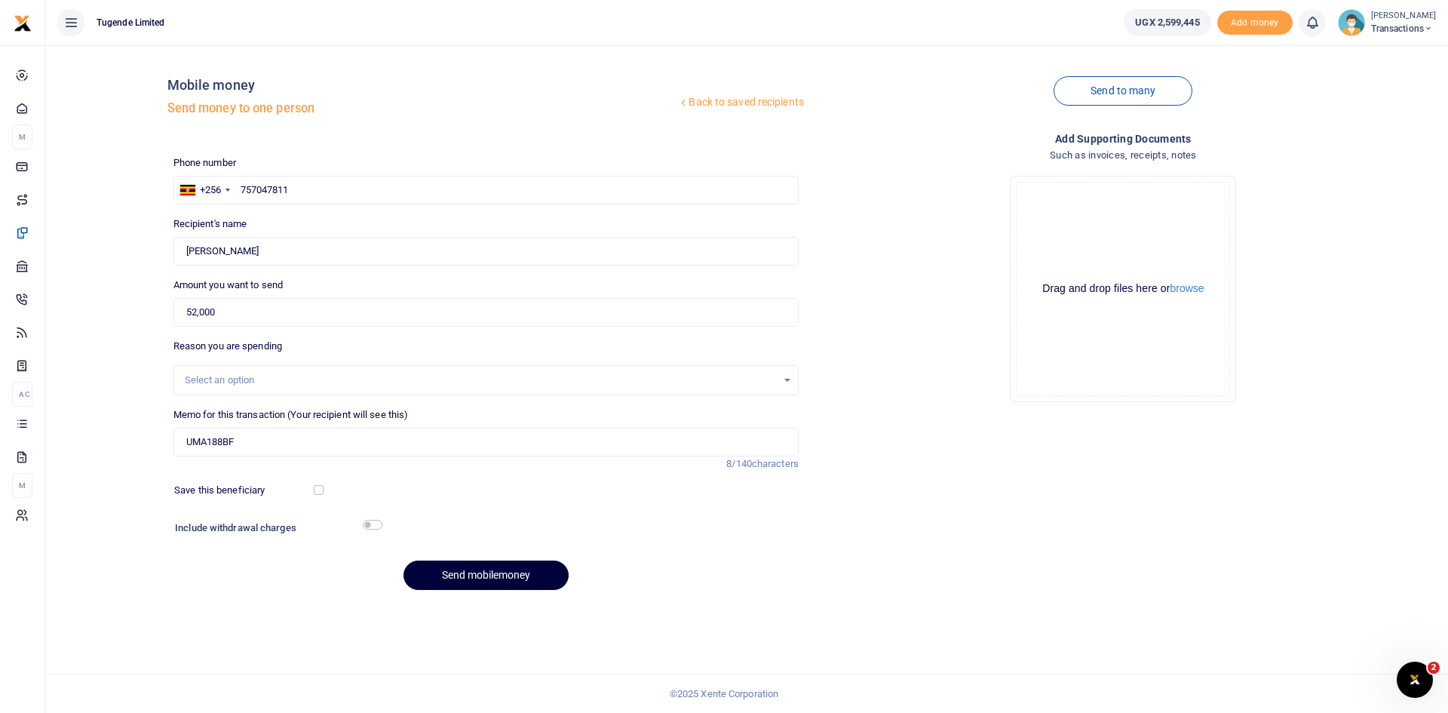
click at [494, 567] on button "Send mobilemoney" at bounding box center [485, 574] width 165 height 29
click at [346, 197] on input "text" at bounding box center [485, 190] width 625 height 29
paste input "709170872"
type input "709170872"
type input "Rehema Tekisana"
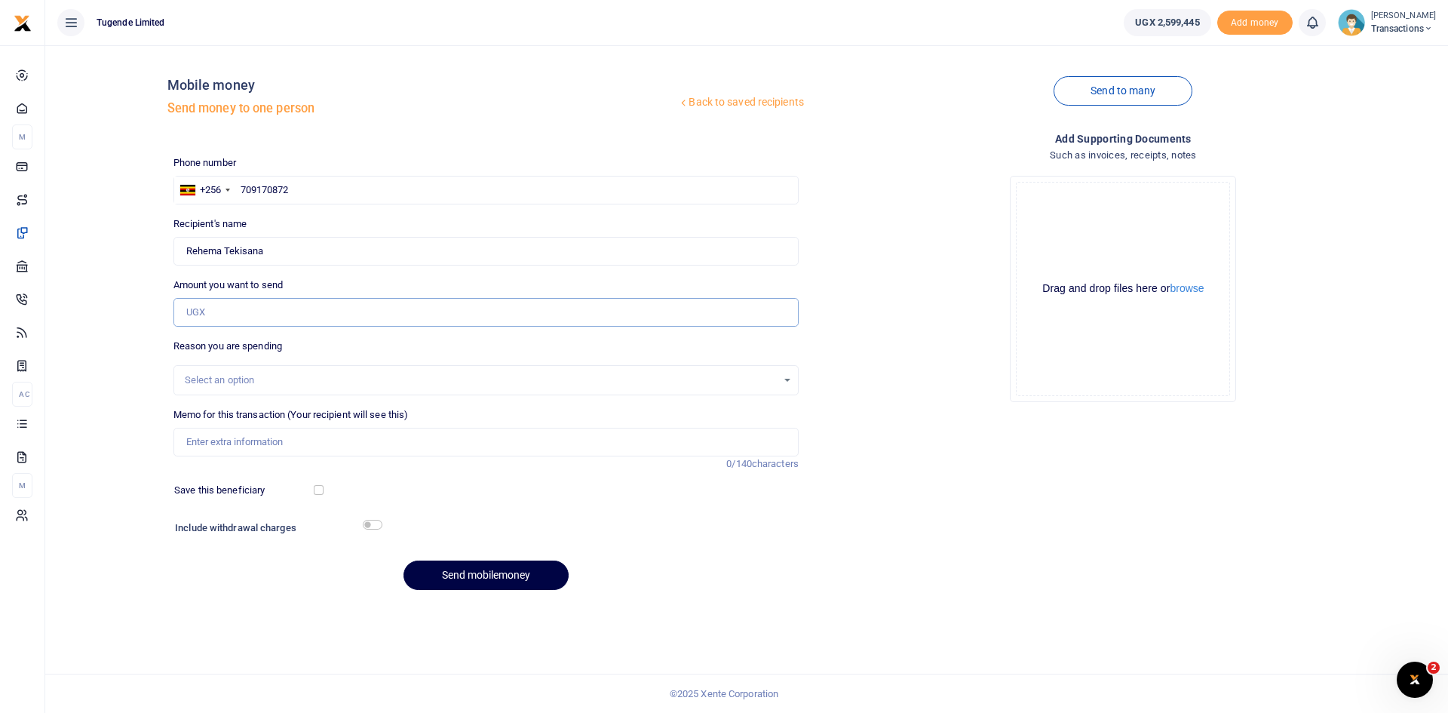
click at [318, 319] on input "Amount you want to send" at bounding box center [485, 312] width 625 height 29
paste input "40000"
type input "40,000"
click at [387, 449] on input "Memo for this transaction (Your recipient will see this)" at bounding box center [485, 442] width 625 height 29
paste input "UGA859X and UGC861G"
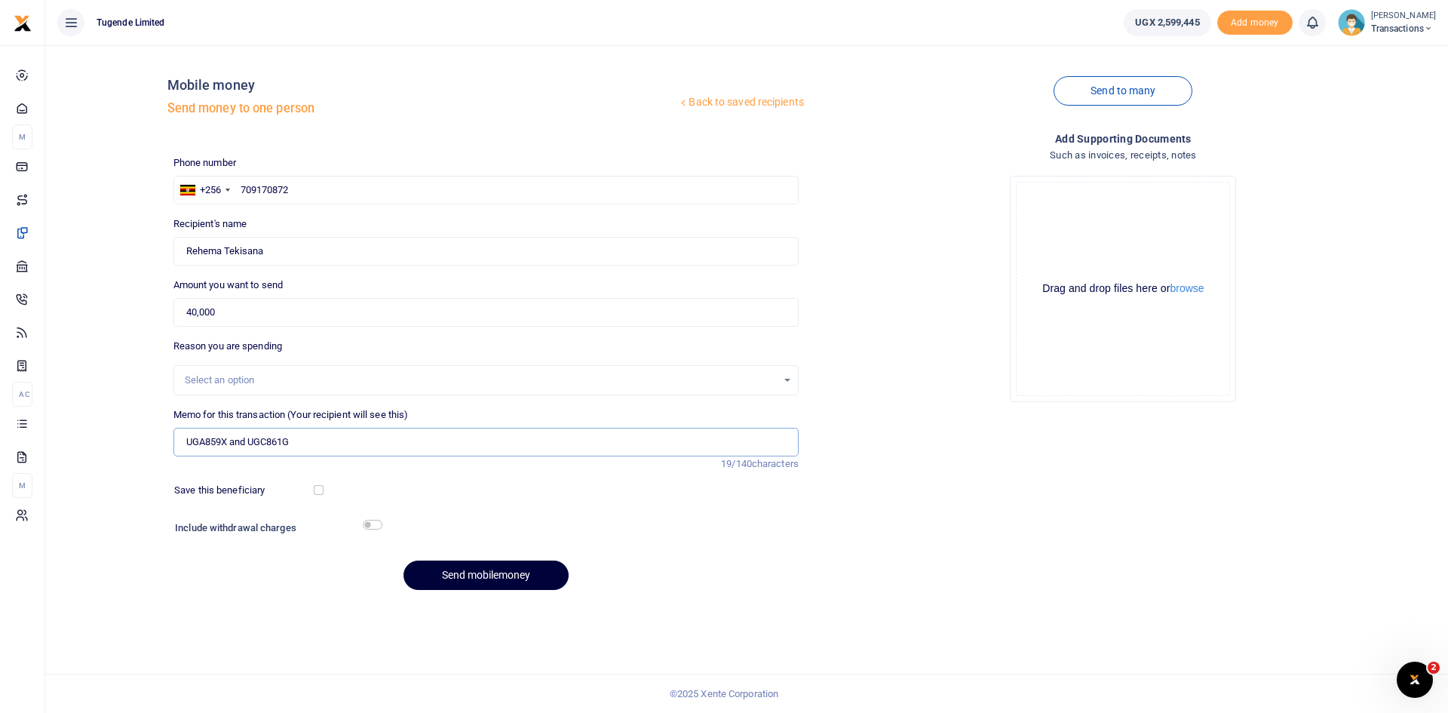
type input "UGA859X and UGC861G"
click at [495, 575] on button "Send mobilemoney" at bounding box center [485, 574] width 165 height 29
type input "709170872"
click at [483, 569] on button "Send mobilemoney" at bounding box center [485, 574] width 165 height 29
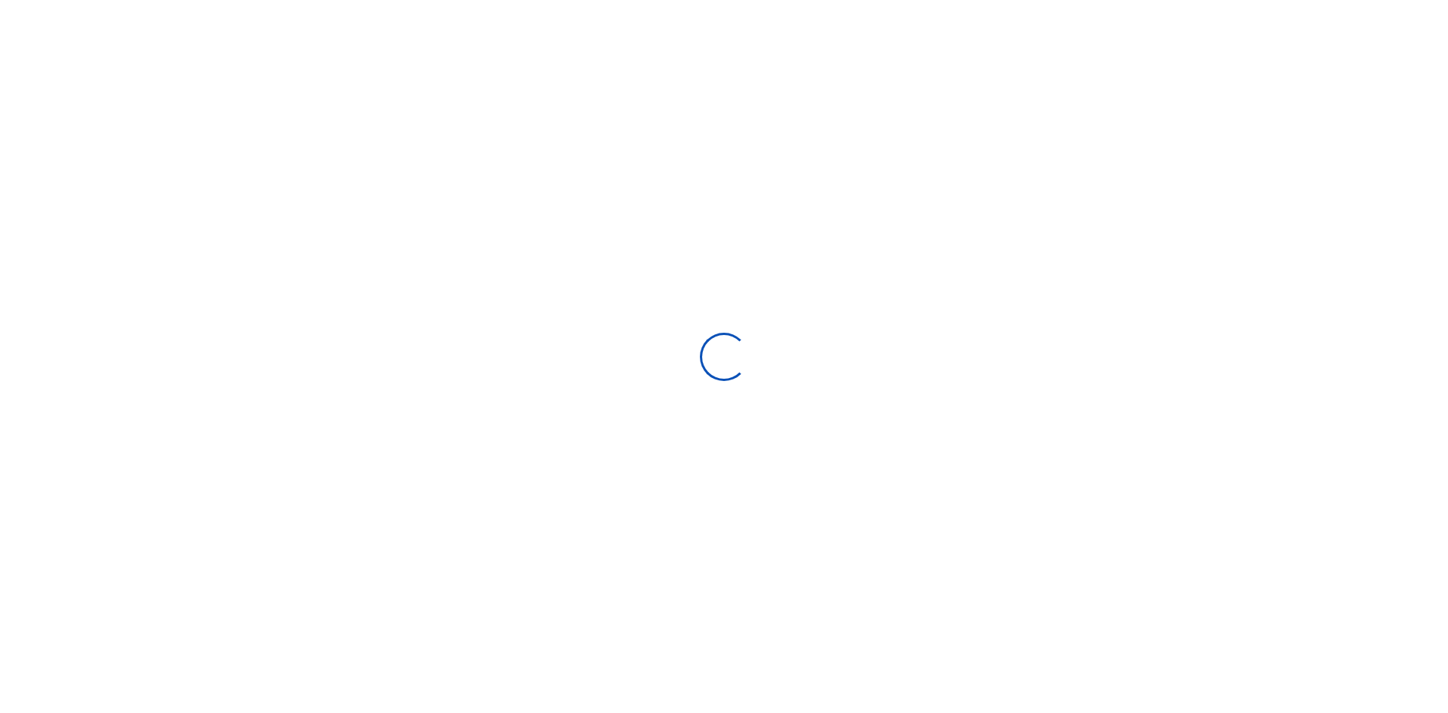
select select
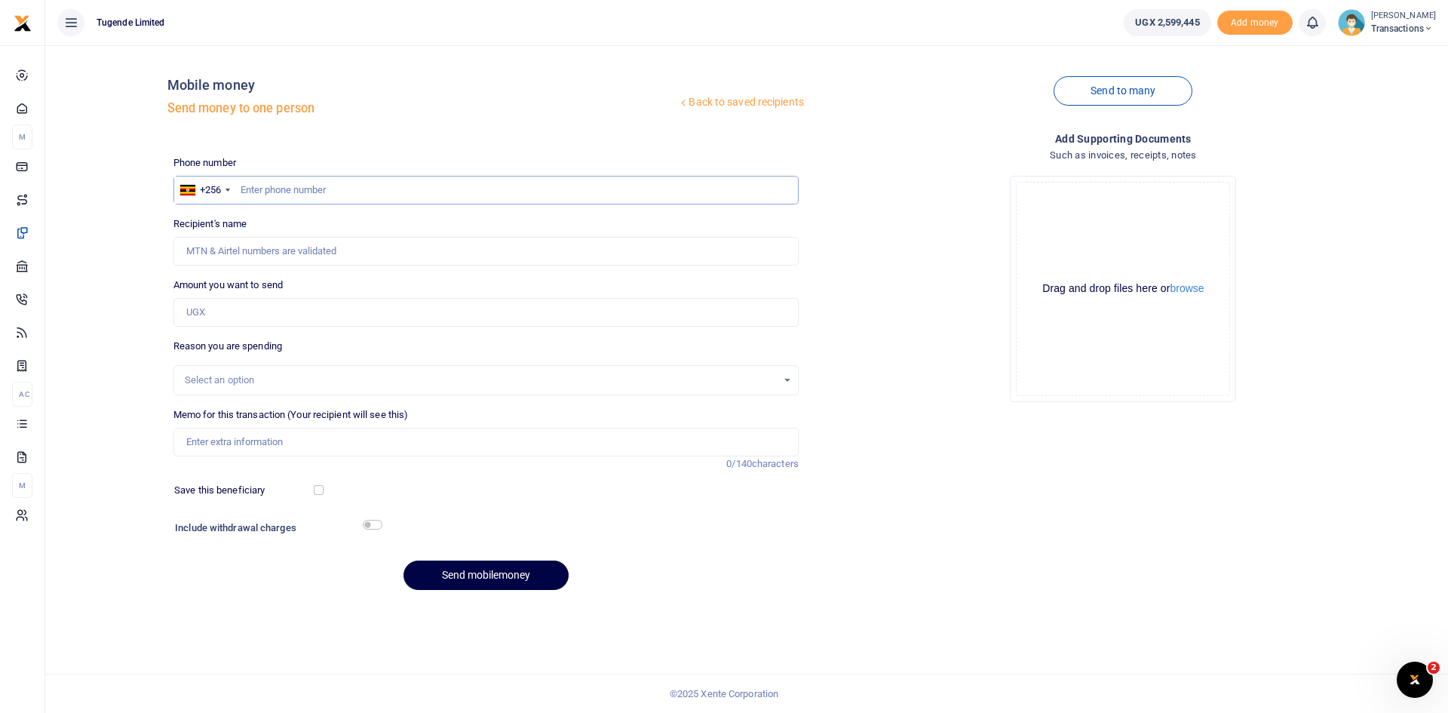
click at [404, 198] on input "text" at bounding box center [485, 190] width 625 height 29
paste input "770580844"
type input "770580844"
type input "Arafat Bbosa"
type input "770580844"
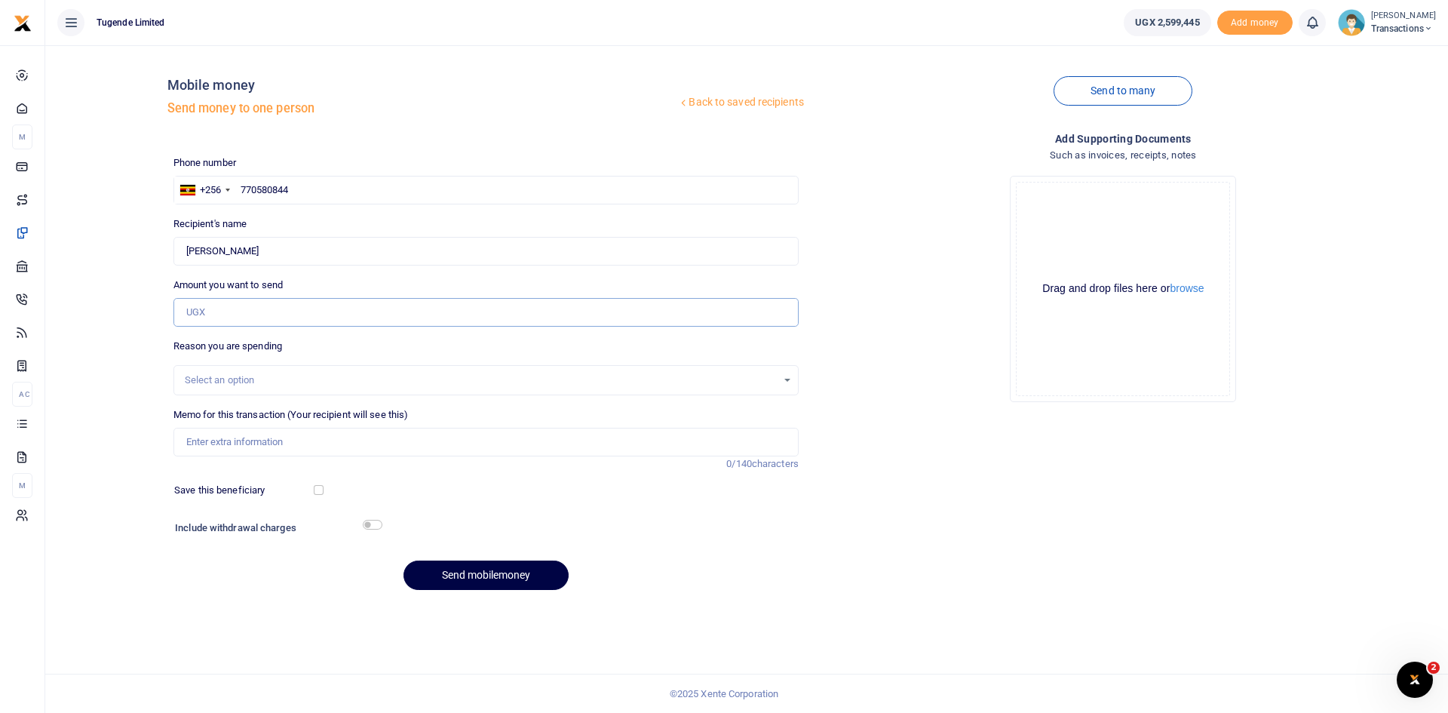
click at [319, 320] on input "Amount you want to send" at bounding box center [485, 312] width 625 height 29
paste input "82,000"
type input "82,000"
click at [242, 439] on input "Memo for this transaction (Your recipient will see this)" at bounding box center [485, 442] width 625 height 29
paste input "UGG993Z"
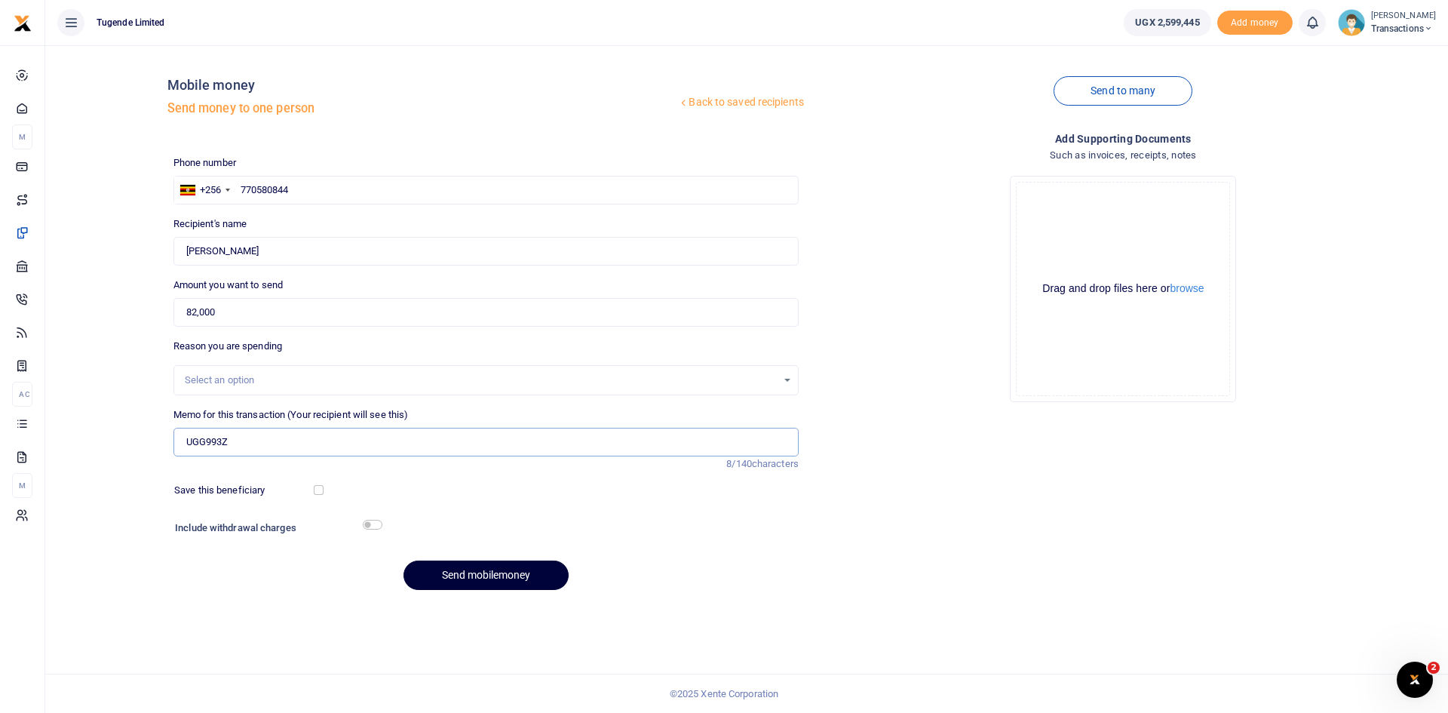
type input "UGG993Z"
click at [381, 189] on input "text" at bounding box center [485, 190] width 625 height 29
paste input "70580844"
click at [242, 188] on input "70580844" at bounding box center [485, 190] width 625 height 29
type input "770580844"
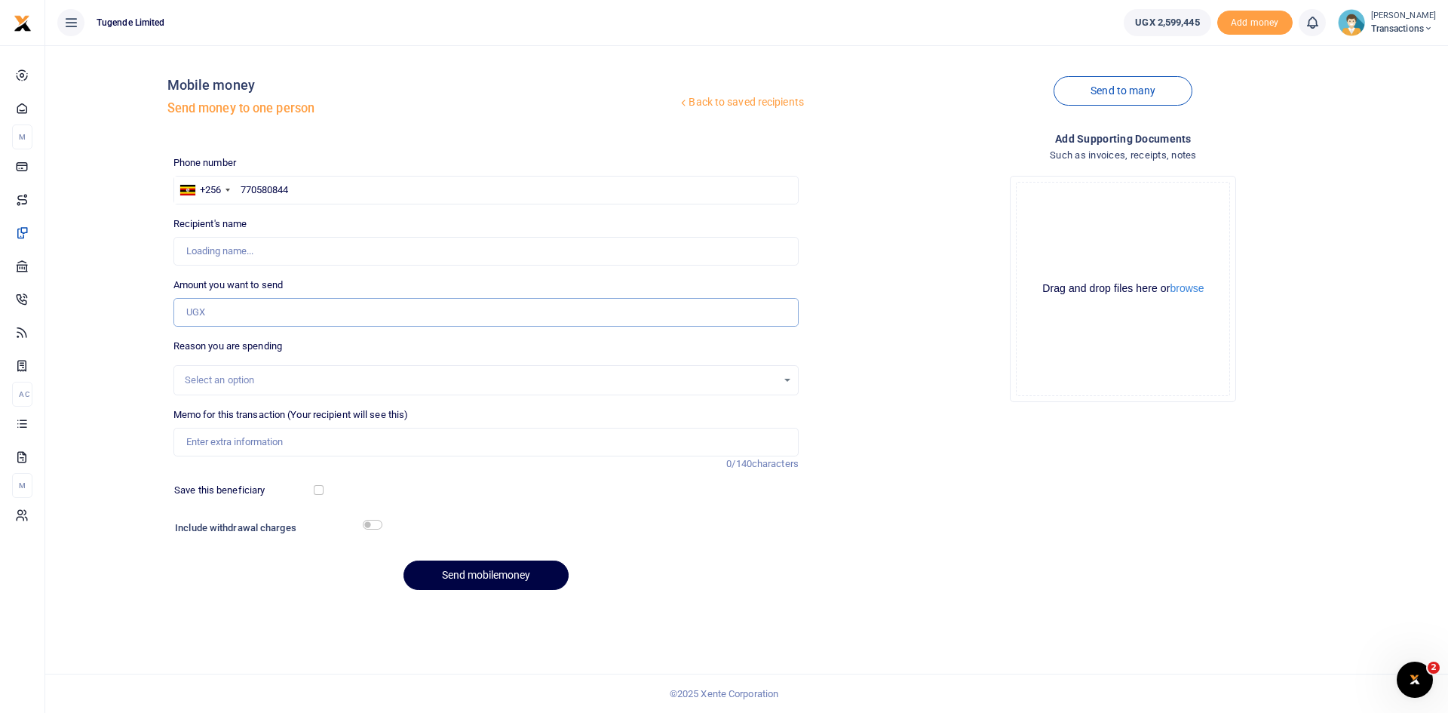
type input "[PERSON_NAME]"
click at [262, 318] on input "Amount you want to send" at bounding box center [485, 312] width 625 height 29
paste input "31,000"
type input "31,000"
click at [287, 432] on input "Memo for this transaction (Your recipient will see this)" at bounding box center [485, 442] width 625 height 29
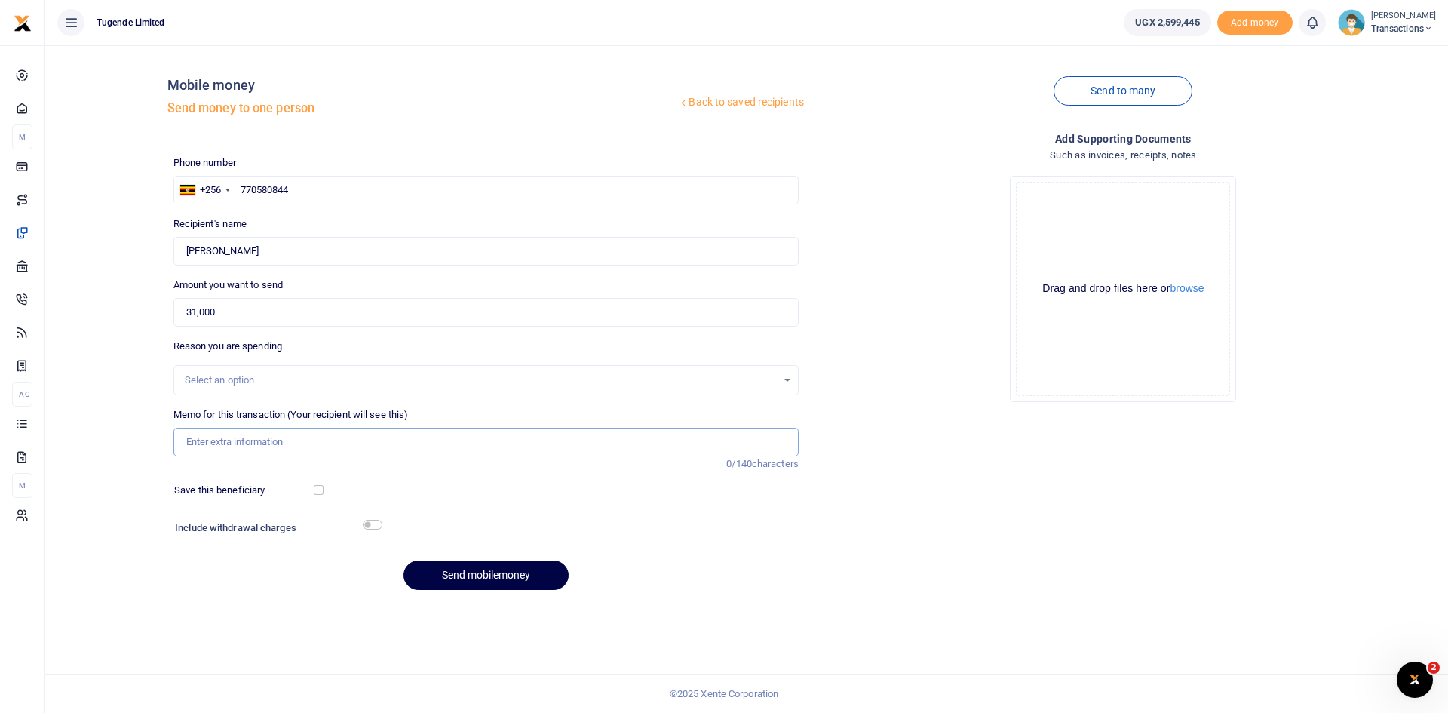
paste input "UGC725L"
type input "UGC725L"
click at [485, 584] on button "Send mobilemoney" at bounding box center [485, 574] width 165 height 29
click at [358, 189] on input "text" at bounding box center [485, 190] width 625 height 29
paste input "773 596170"
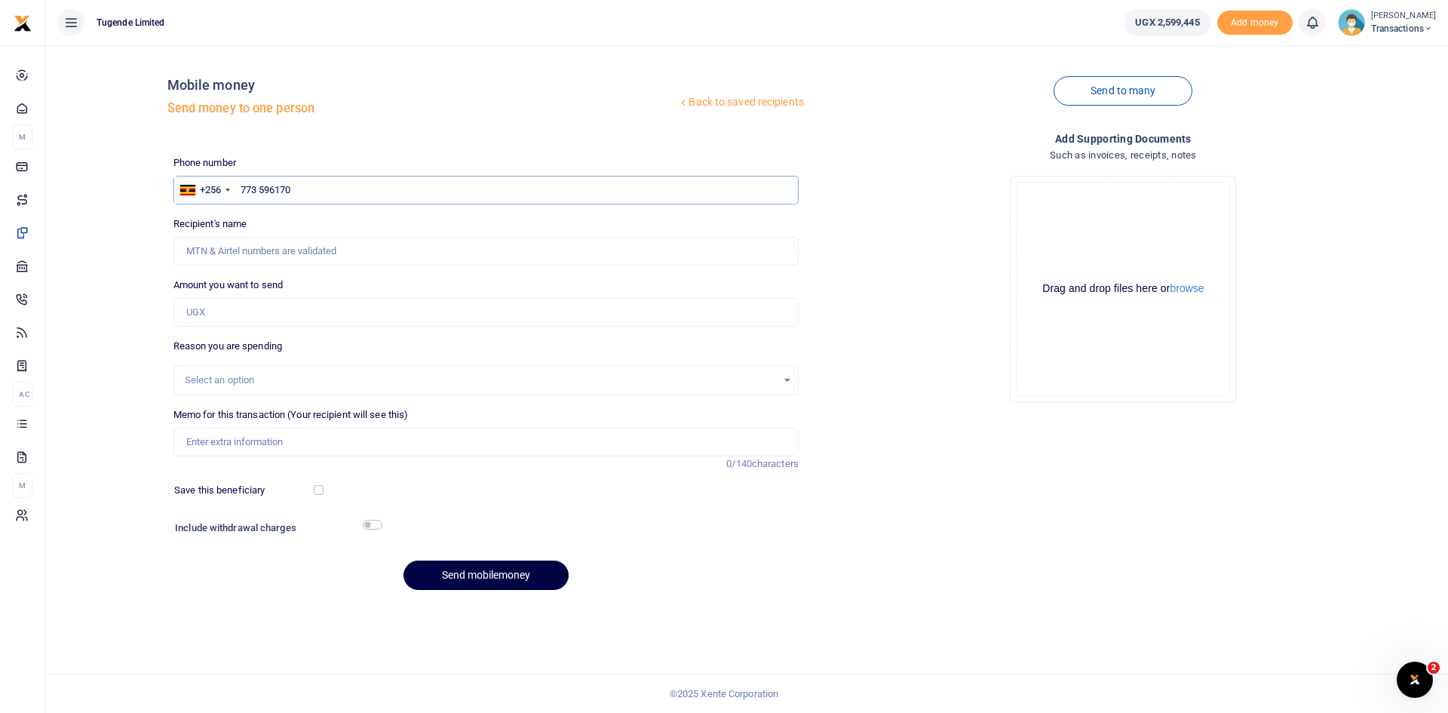
click at [261, 192] on input "773 596170" at bounding box center [485, 190] width 625 height 29
type input "773596170"
type input "[PERSON_NAME]"
click at [246, 313] on input "Amount you want to send" at bounding box center [485, 312] width 625 height 29
paste input "52,000"
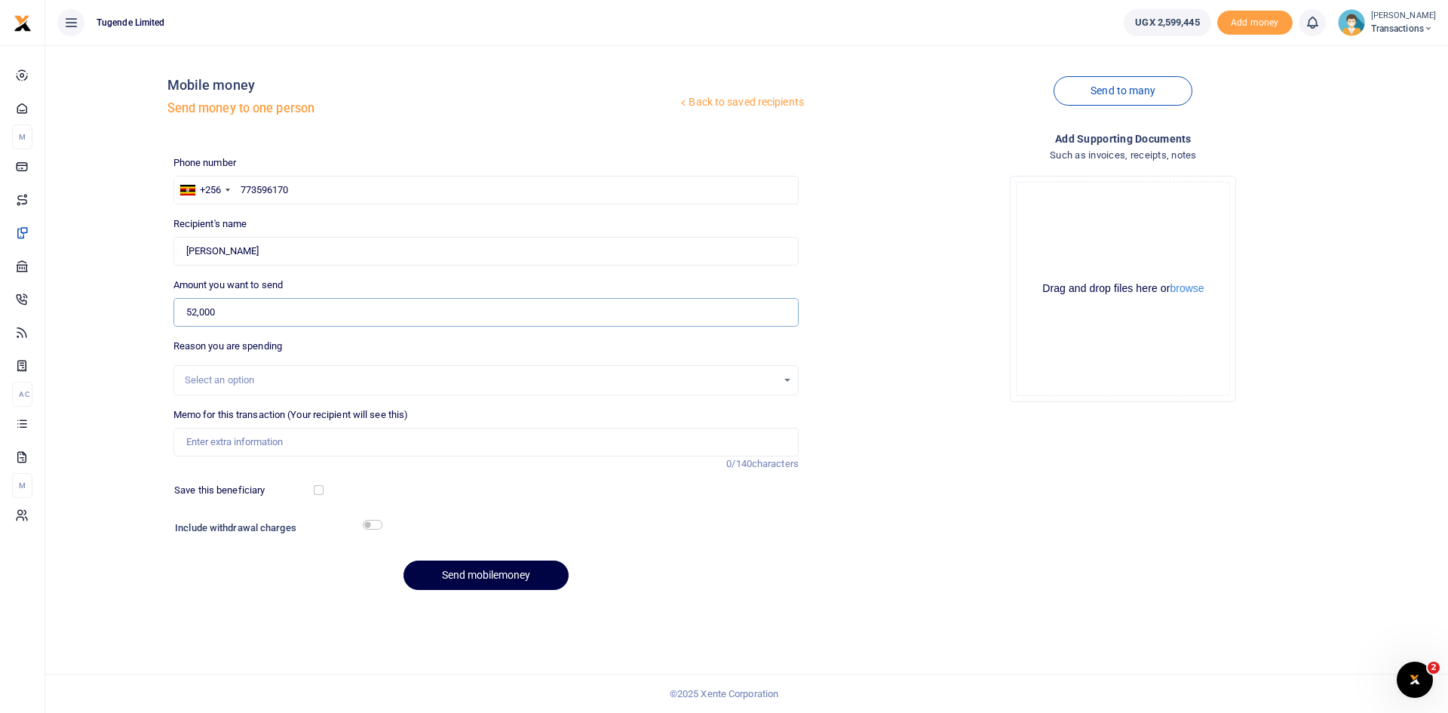
type input "52,000"
click at [409, 443] on input "Memo for this transaction (Your recipient will see this)" at bounding box center [485, 442] width 625 height 29
paste input "UMA064DJ"
type input "UMA064DJ"
click at [483, 578] on button "Send mobilemoney" at bounding box center [485, 574] width 165 height 29
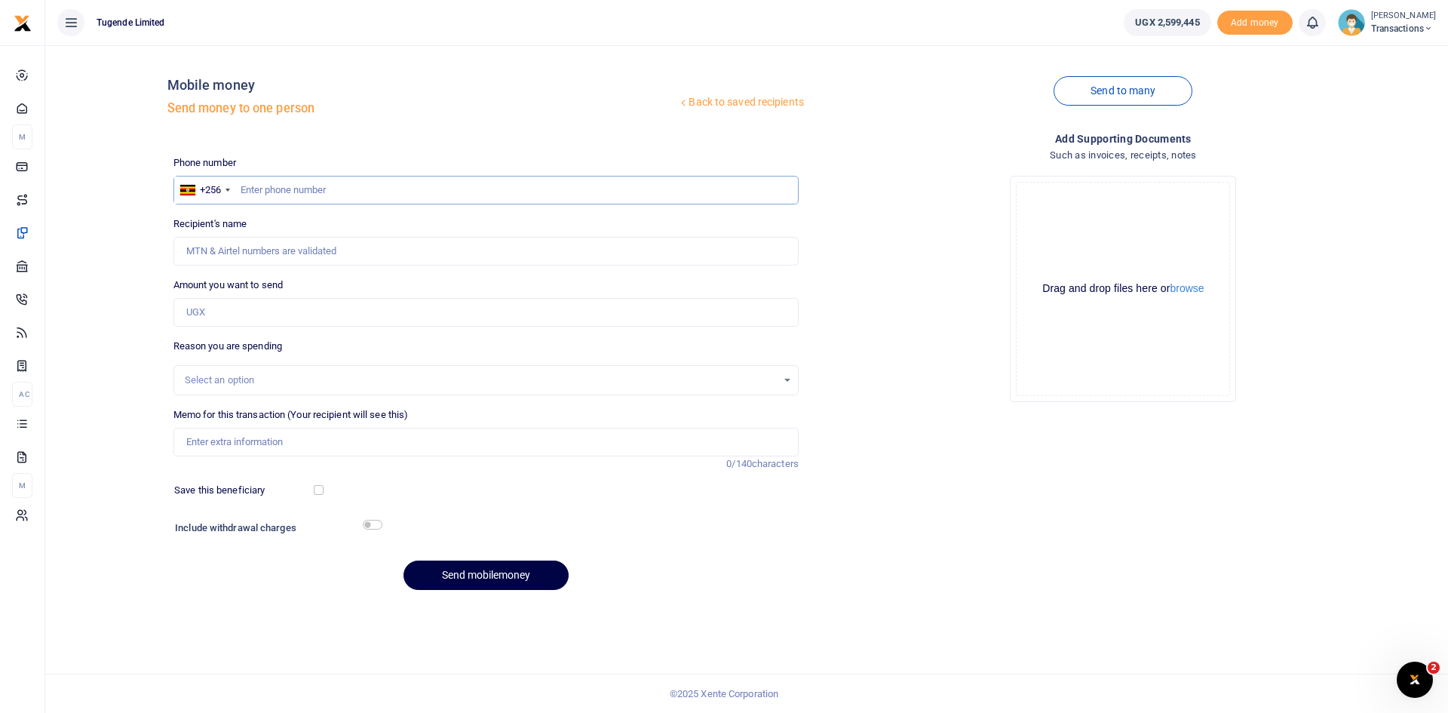
click at [368, 181] on input "text" at bounding box center [485, 190] width 625 height 29
paste input "783800211"
type input "783800211"
type input "[PERSON_NAME]"
type input "783800211"
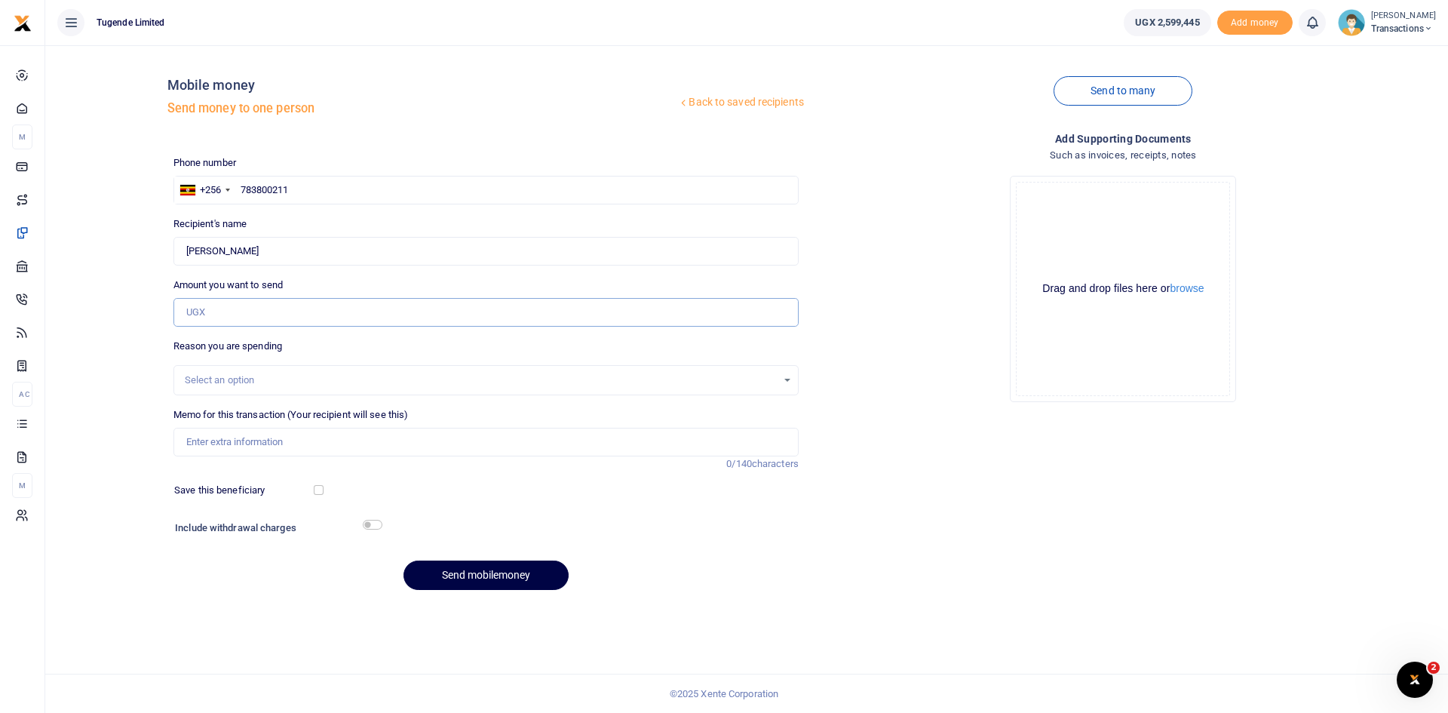
click at [277, 318] on input "Amount you want to send" at bounding box center [485, 312] width 625 height 29
paste input "23000"
type input "23,000"
click at [324, 438] on input "Memo for this transaction (Your recipient will see this)" at bounding box center [485, 442] width 625 height 29
paste input "UGC281T"
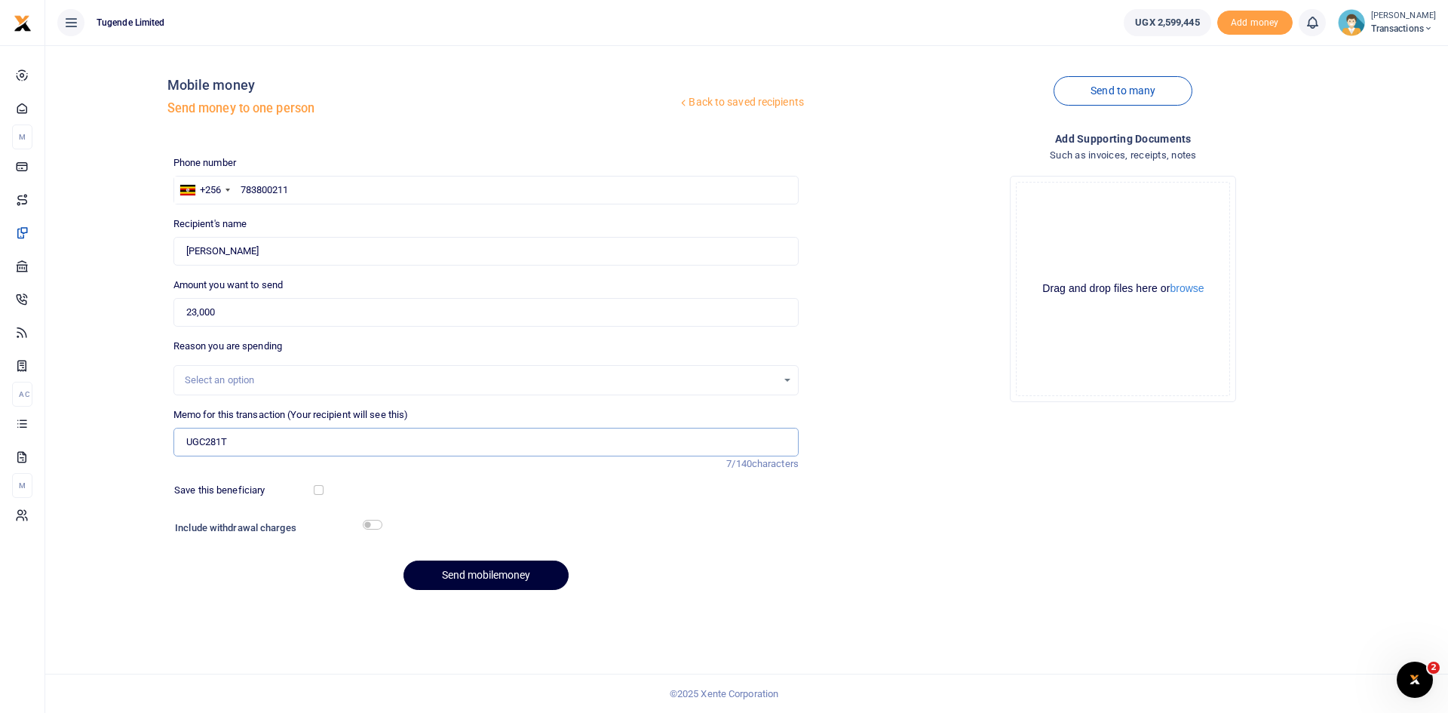
type input "UGC281T"
click at [493, 569] on button "Send mobilemoney" at bounding box center [485, 574] width 165 height 29
click at [398, 186] on input "text" at bounding box center [485, 190] width 625 height 29
paste input "777247727"
type input "777247727"
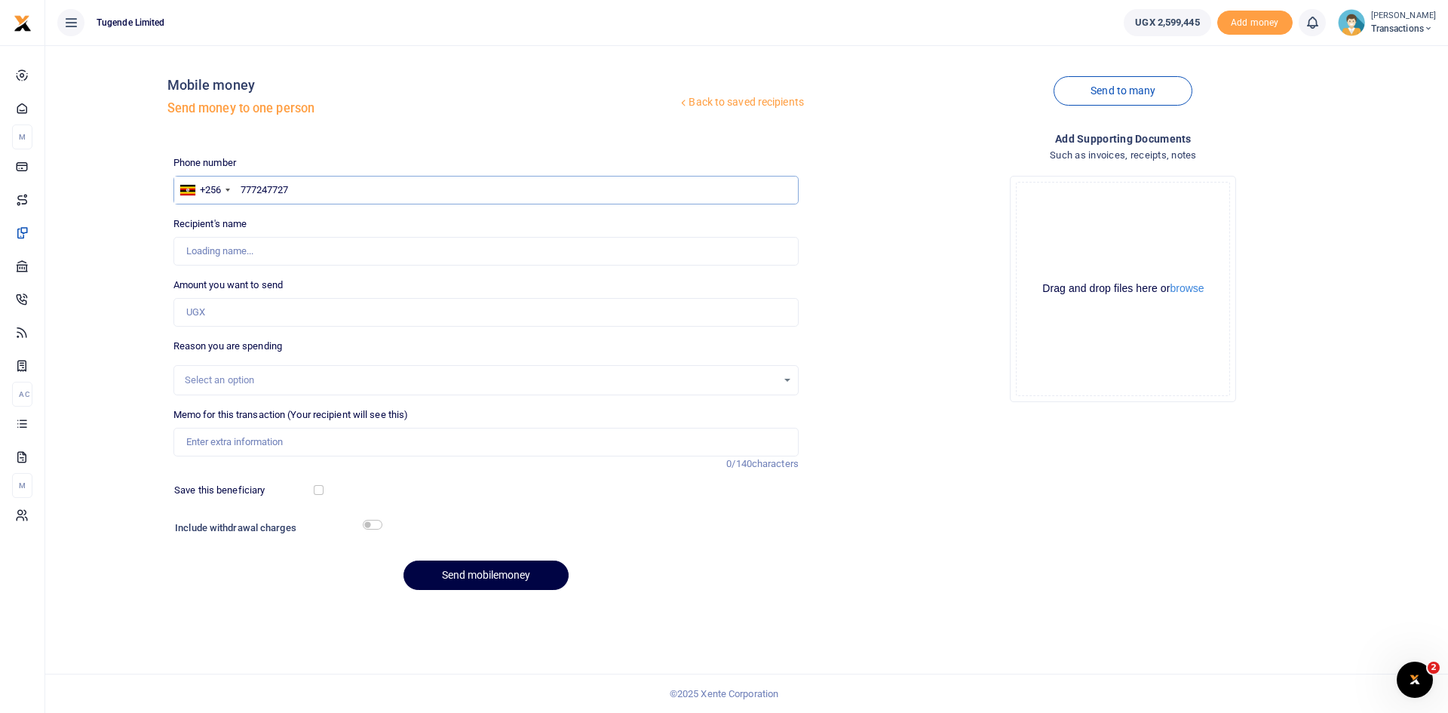
type input "Abraham Ayebazibwe"
type input "777247727"
click at [330, 310] on input "Amount you want to send" at bounding box center [485, 312] width 625 height 29
paste input "52000"
type input "52,000"
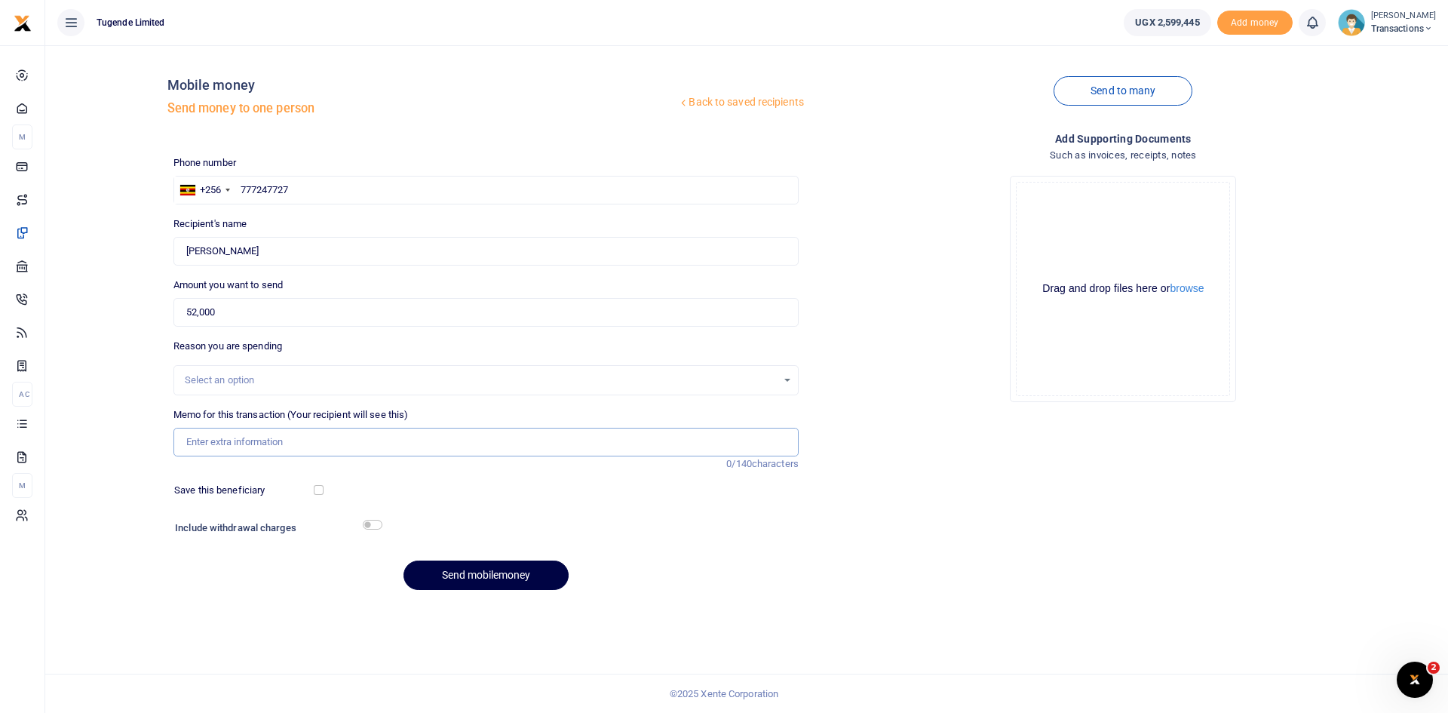
click at [308, 446] on input "Memo for this transaction (Your recipient will see this)" at bounding box center [485, 442] width 625 height 29
paste input "UMA730BH"
type input "UMA730BH"
click at [477, 578] on button "Send mobilemoney" at bounding box center [485, 574] width 165 height 29
click at [368, 191] on input "text" at bounding box center [485, 190] width 625 height 29
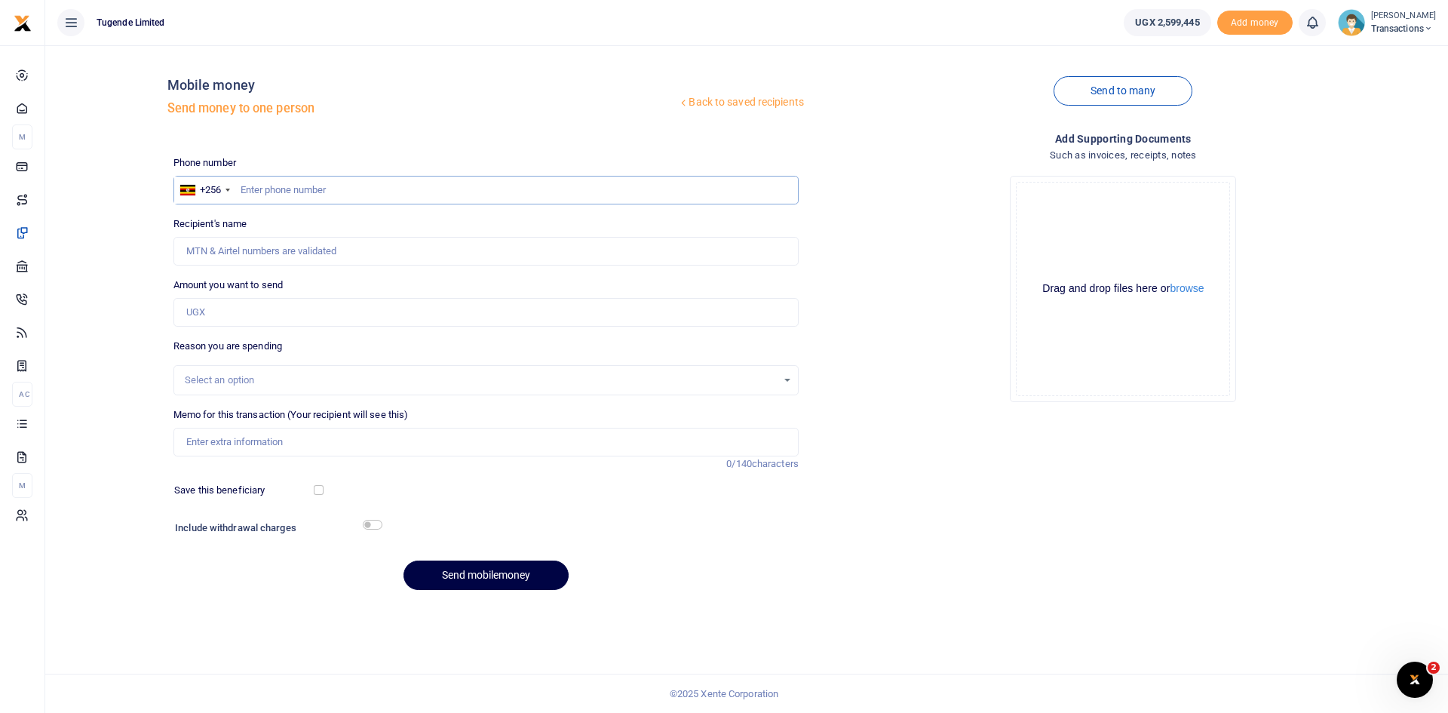
paste input "783036969"
type input "783036969"
type input "[PERSON_NAME]"
type input "783036969"
click at [379, 309] on input "Amount you want to send" at bounding box center [485, 312] width 625 height 29
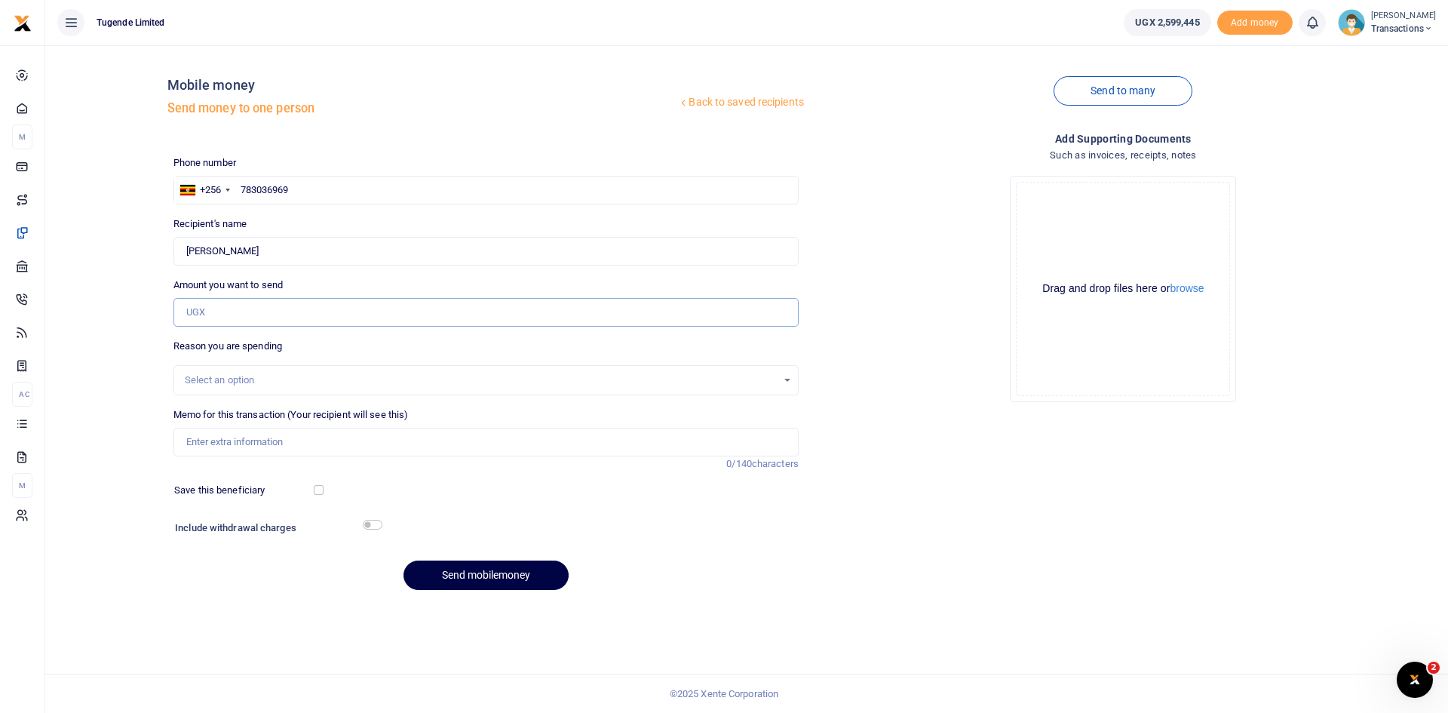
paste input "62,000"
type input "62,000"
click at [381, 438] on input "Memo for this transaction (Your recipient will see this)" at bounding box center [485, 442] width 625 height 29
paste input "UMA830AM"
type input "UMA830AM"
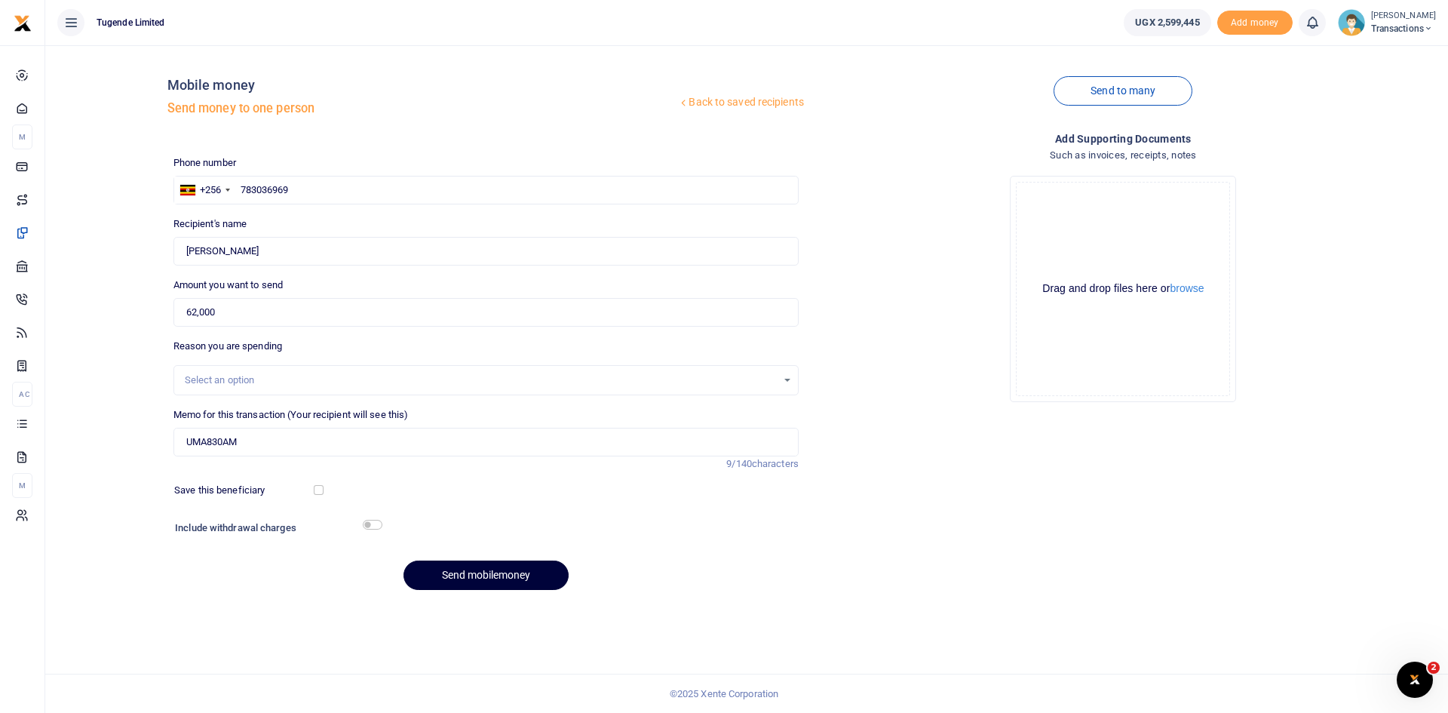
click at [486, 566] on button "Send mobilemoney" at bounding box center [485, 574] width 165 height 29
click at [492, 195] on input "text" at bounding box center [485, 190] width 625 height 29
paste input "776989898"
type input "776989898"
type input "Wilson Kamugisha"
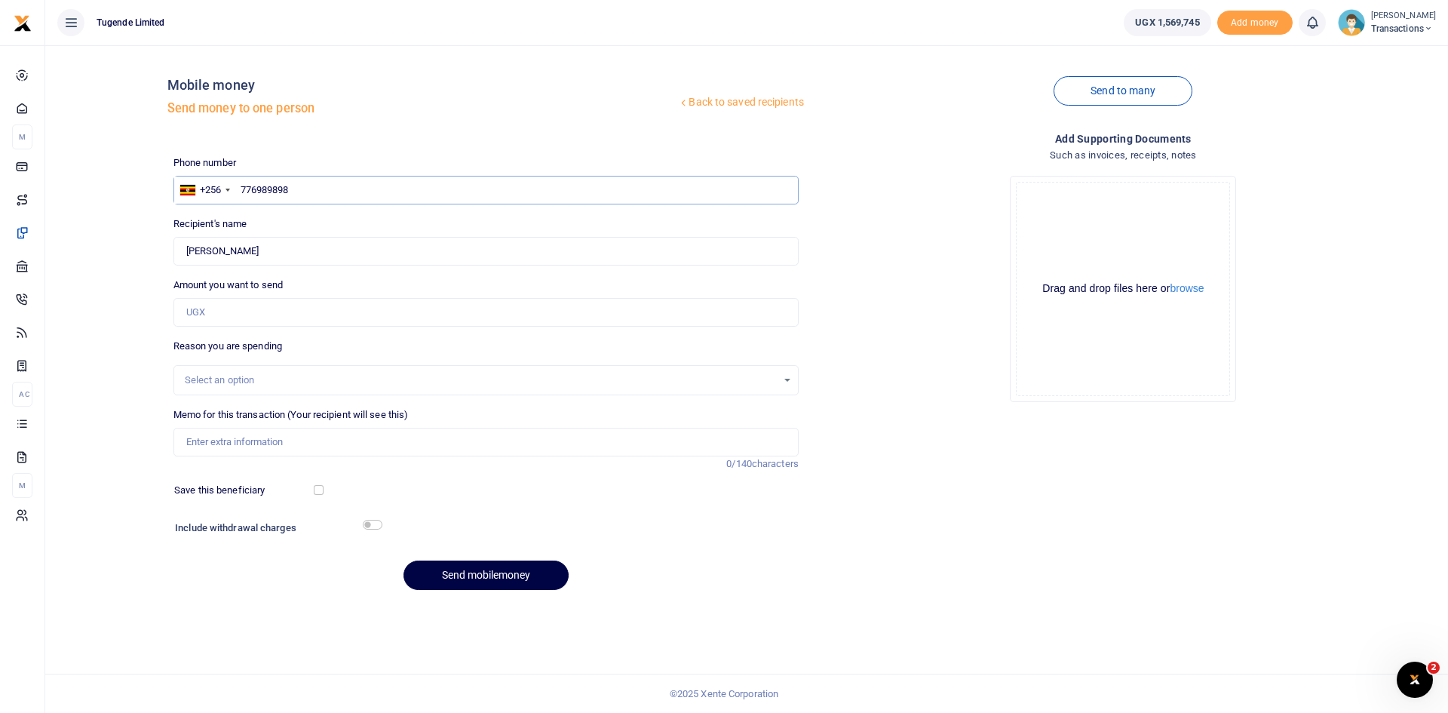
type input "776989898"
click at [310, 314] on input "Amount you want to send" at bounding box center [485, 312] width 625 height 29
paste input "780,000"
type input "780,000"
click at [242, 441] on input "Memo for this transaction (Your recipient will see this)" at bounding box center [485, 442] width 625 height 29
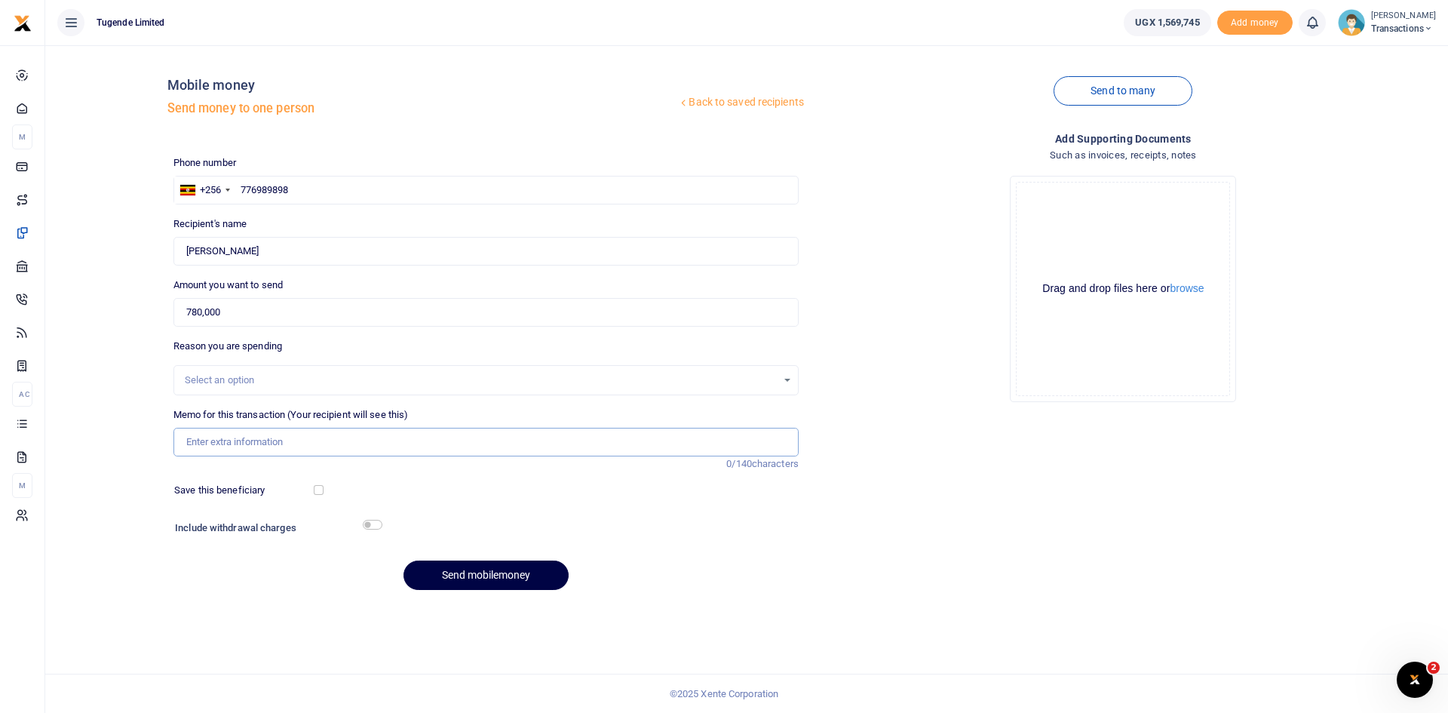
paste input "Field Support Eastern- Extension 3"
click at [282, 441] on input "Field Support Eastern- Extension 3" at bounding box center [485, 442] width 625 height 29
type input "Field Support Eastern Extension 3"
click at [468, 578] on button "Send mobilemoney" at bounding box center [485, 574] width 165 height 29
